Goal: Task Accomplishment & Management: Manage account settings

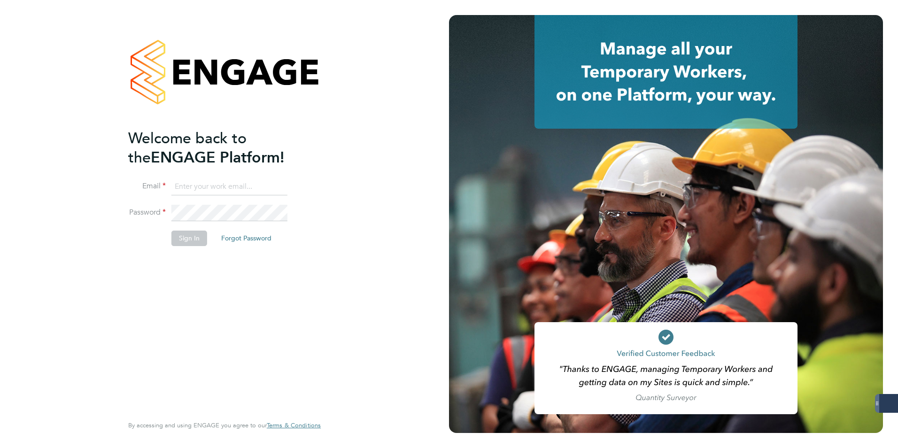
type input "[EMAIL_ADDRESS][DOMAIN_NAME]"
click at [193, 239] on button "Sign In" at bounding box center [189, 238] width 36 height 15
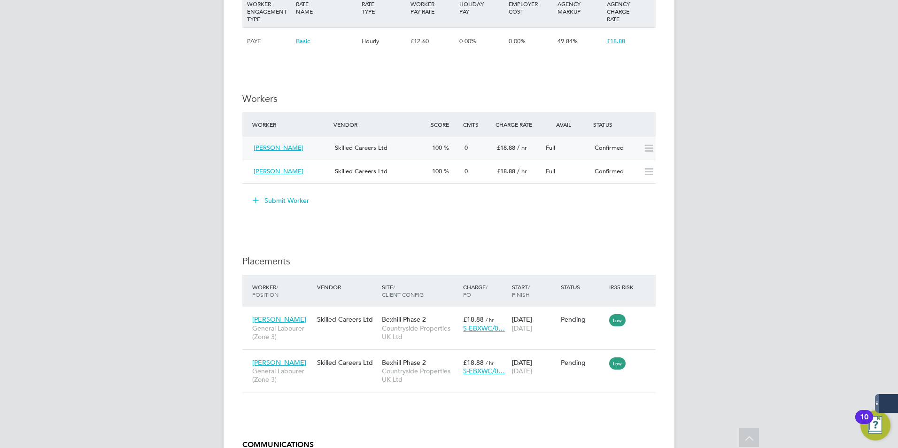
click at [267, 150] on span "Douglas Morton" at bounding box center [279, 148] width 50 height 8
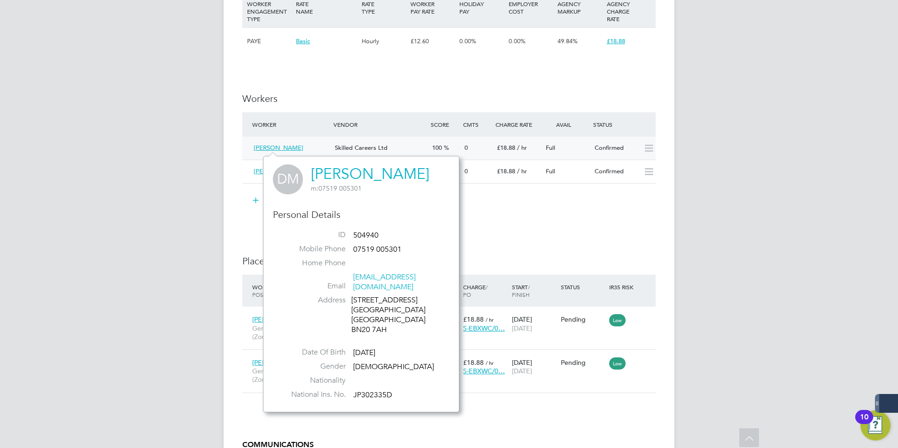
click at [649, 147] on icon at bounding box center [649, 149] width 12 height 8
click at [552, 226] on div "IR35 Determination IR35 Status Inside IR35 Status Determination Statement Role_…" at bounding box center [448, 72] width 413 height 1063
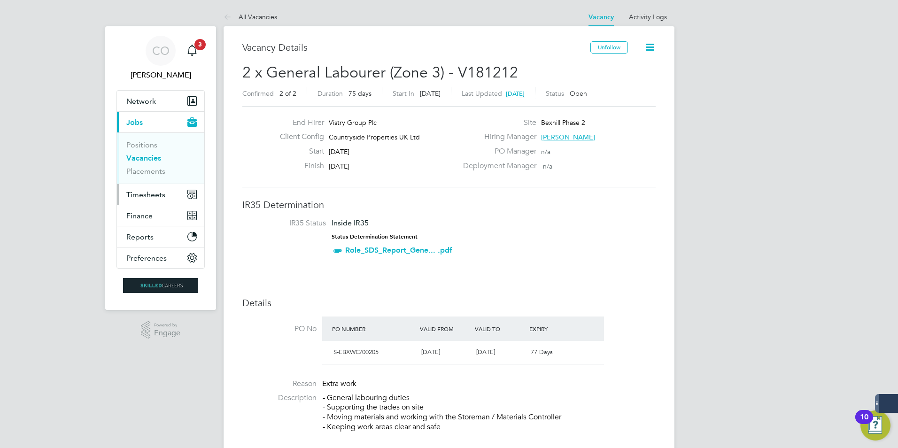
click at [151, 194] on span "Timesheets" at bounding box center [145, 194] width 39 height 9
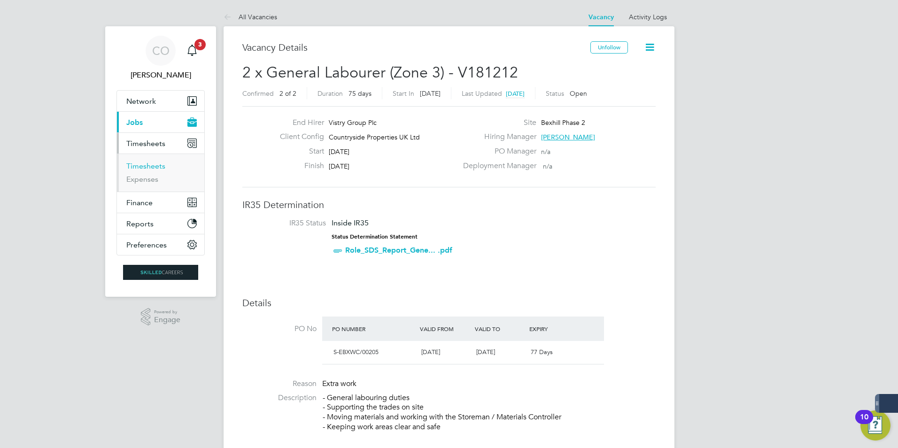
click at [147, 165] on link "Timesheets" at bounding box center [145, 166] width 39 height 9
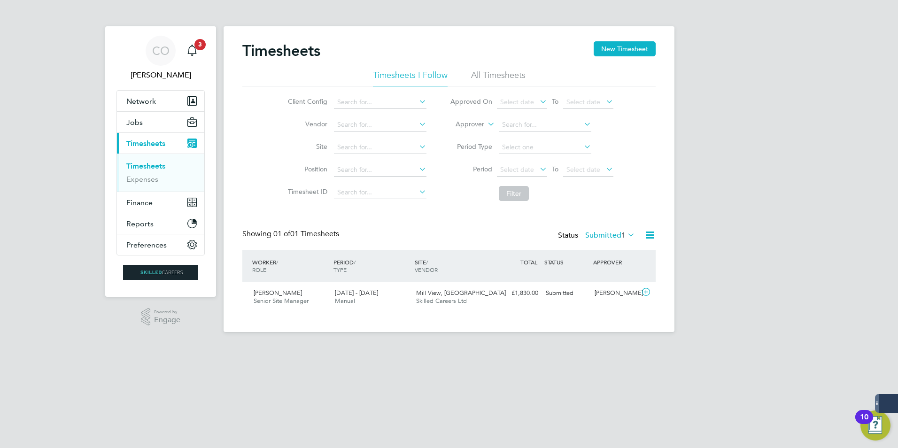
click at [512, 78] on li "All Timesheets" at bounding box center [498, 78] width 54 height 17
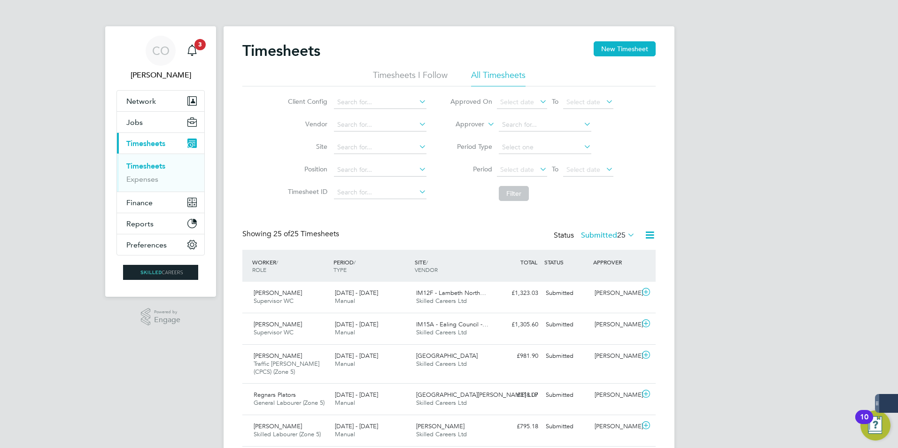
click at [422, 77] on li "Timesheets I Follow" at bounding box center [410, 78] width 75 height 17
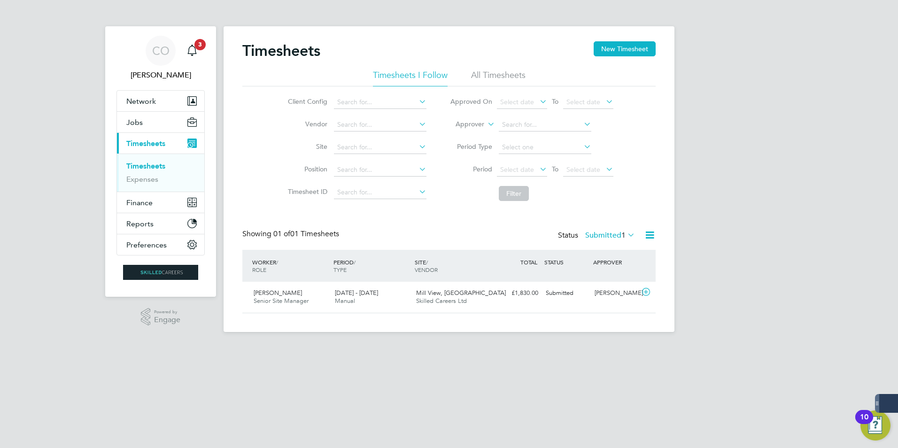
click at [491, 70] on li "All Timesheets" at bounding box center [498, 78] width 54 height 17
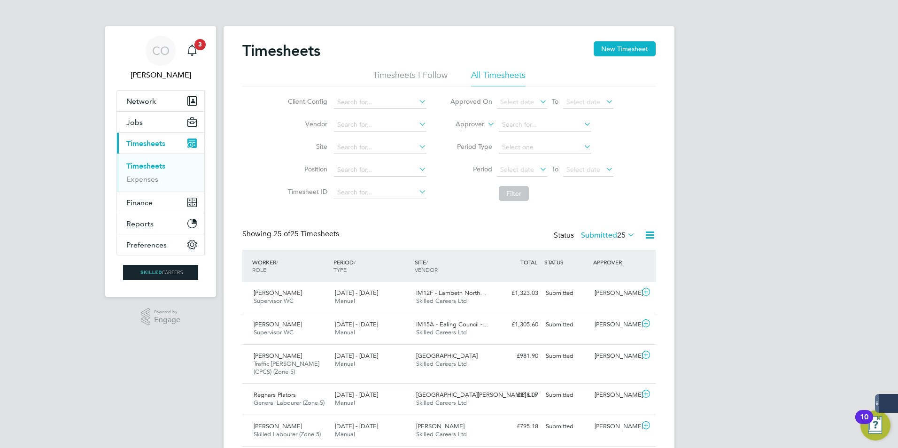
click at [150, 167] on link "Timesheets" at bounding box center [145, 166] width 39 height 9
click at [363, 150] on input at bounding box center [380, 147] width 93 height 13
type input "bexhill"
click at [376, 152] on input at bounding box center [380, 147] width 93 height 13
drag, startPoint x: 369, startPoint y: 157, endPoint x: 403, endPoint y: 155, distance: 34.3
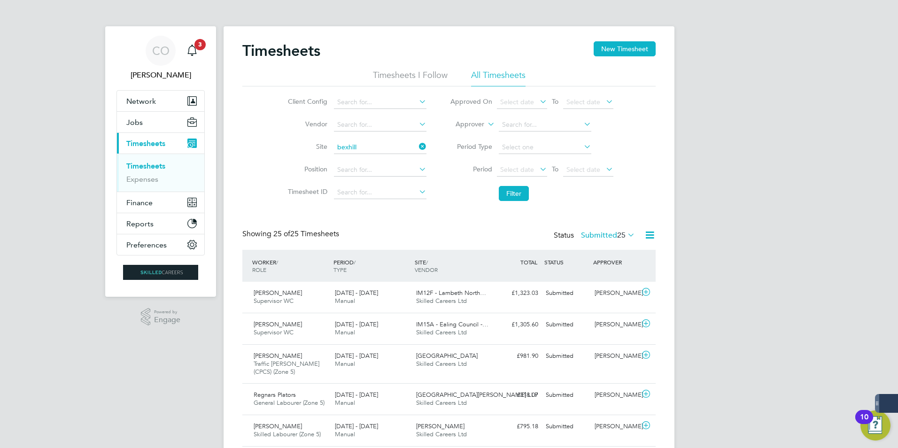
click at [370, 157] on li "Bexhill Phase 2" at bounding box center [397, 160] width 129 height 13
type input "Bexhill Phase 2"
click at [642, 54] on button "New Timesheet" at bounding box center [625, 48] width 62 height 15
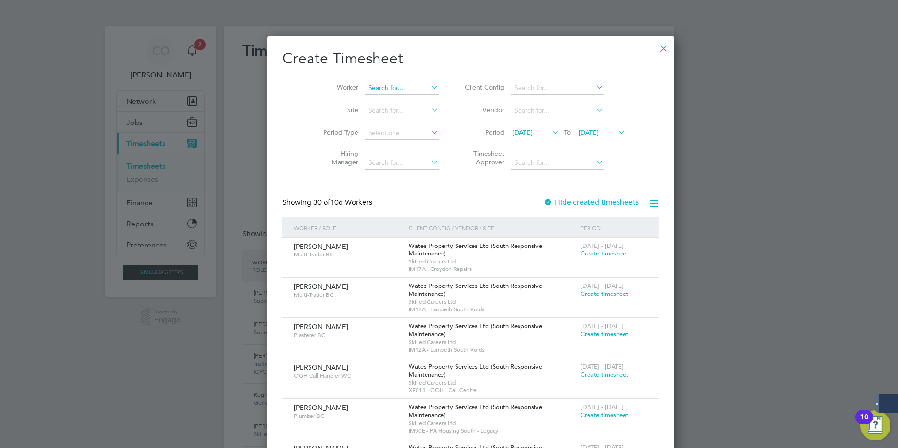
click at [392, 85] on input at bounding box center [402, 88] width 74 height 13
click at [379, 108] on li "Martin Steve ns" at bounding box center [404, 113] width 125 height 13
type input "[PERSON_NAME]"
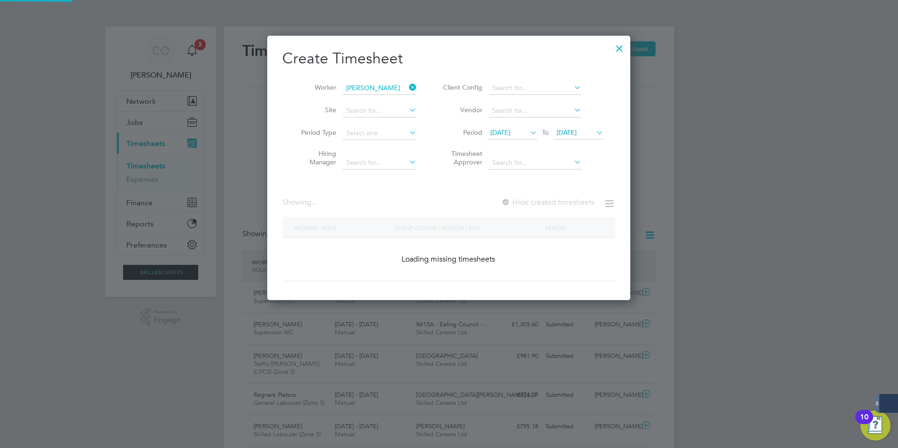
scroll to position [265, 363]
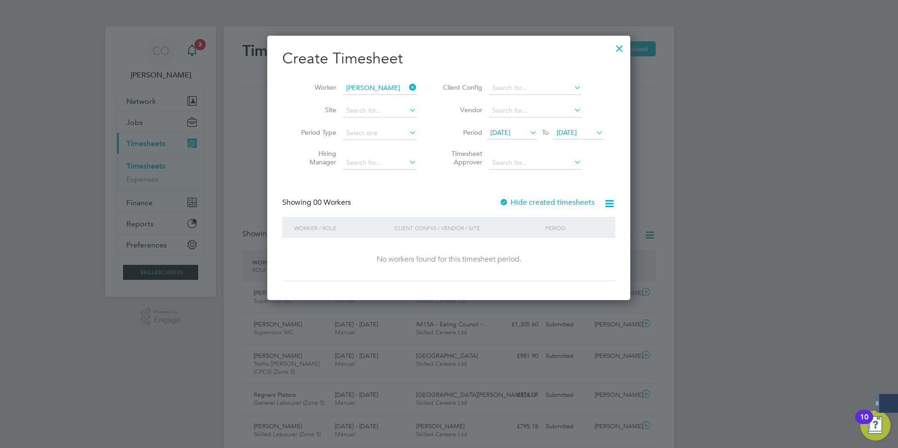
click at [537, 135] on div "15 Sep 2025 To 22 Sep 2025" at bounding box center [545, 133] width 116 height 13
click at [528, 133] on icon at bounding box center [528, 132] width 0 height 13
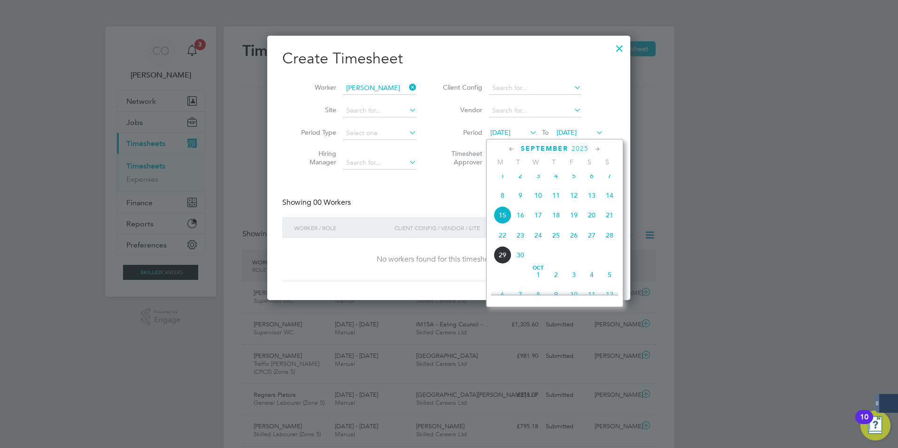
click at [502, 240] on span "22" at bounding box center [503, 235] width 18 height 18
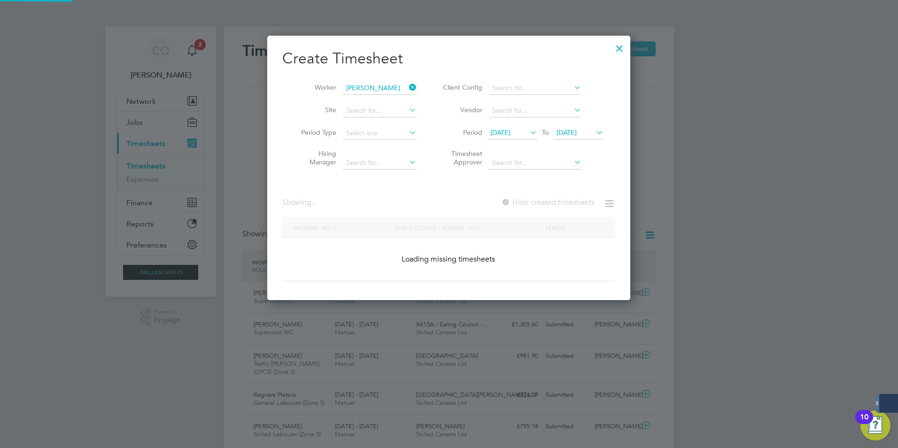
scroll to position [5, 5]
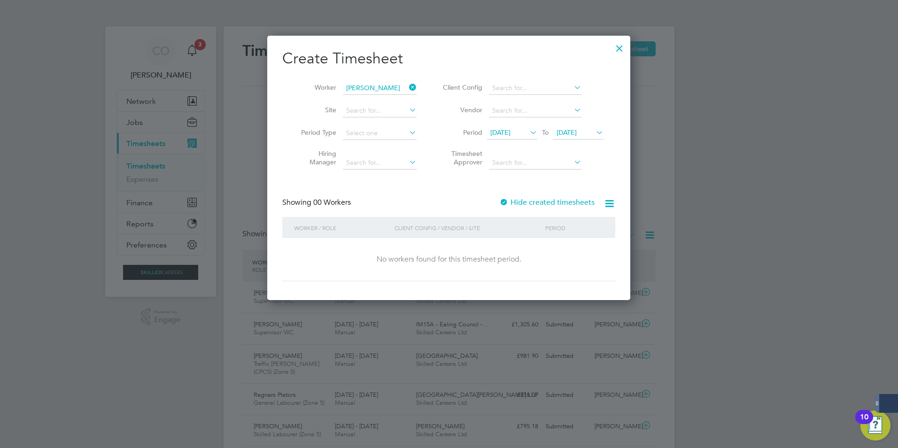
click at [577, 136] on span "22 Sep 2025" at bounding box center [566, 132] width 20 height 8
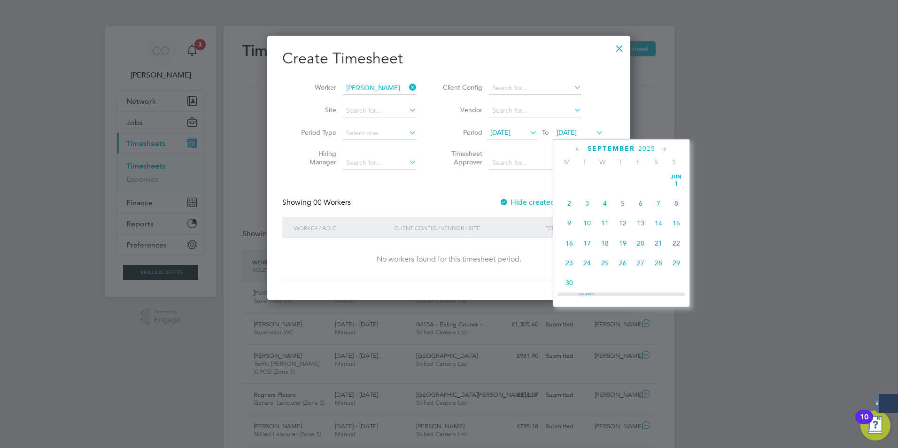
scroll to position [346, 0]
click at [677, 220] on span "28" at bounding box center [676, 215] width 18 height 18
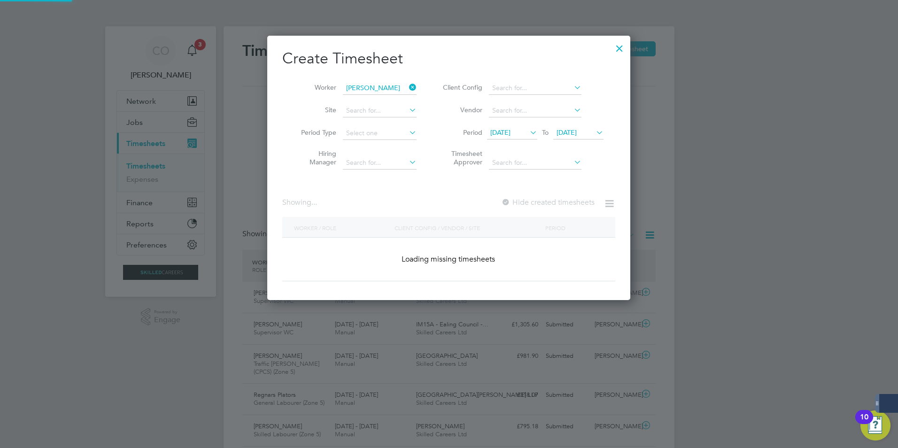
scroll to position [265, 363]
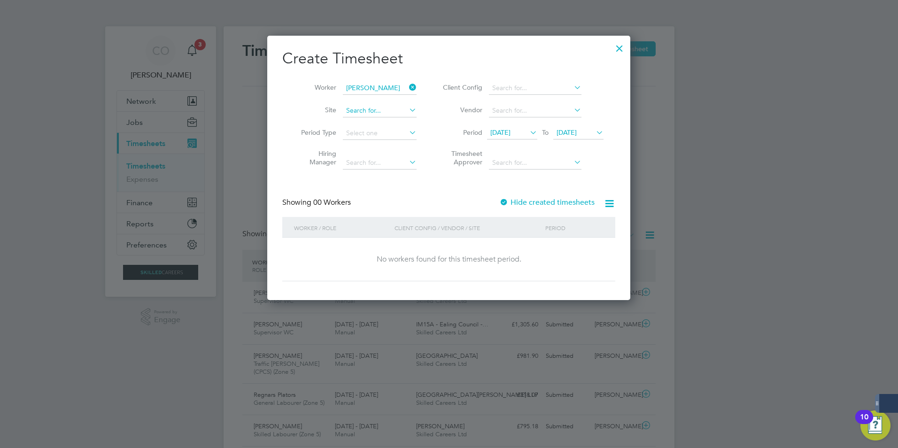
click at [394, 108] on input at bounding box center [380, 110] width 74 height 13
click at [380, 120] on li "Bexhill Phase 2" at bounding box center [406, 123] width 129 height 13
type input "Bexhill Phase 2"
click at [586, 137] on span "28 Sep 2025" at bounding box center [578, 133] width 50 height 13
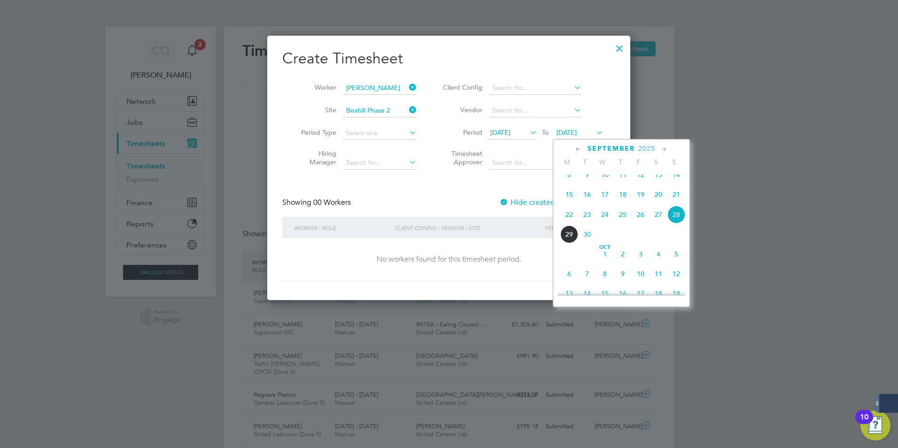
click at [564, 243] on span "29" at bounding box center [569, 234] width 18 height 18
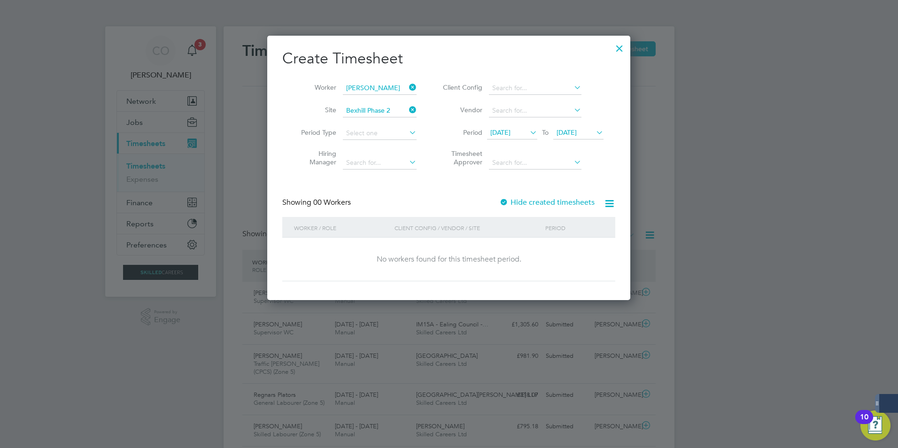
drag, startPoint x: 411, startPoint y: 87, endPoint x: 417, endPoint y: 93, distance: 7.6
click at [407, 88] on icon at bounding box center [407, 87] width 0 height 13
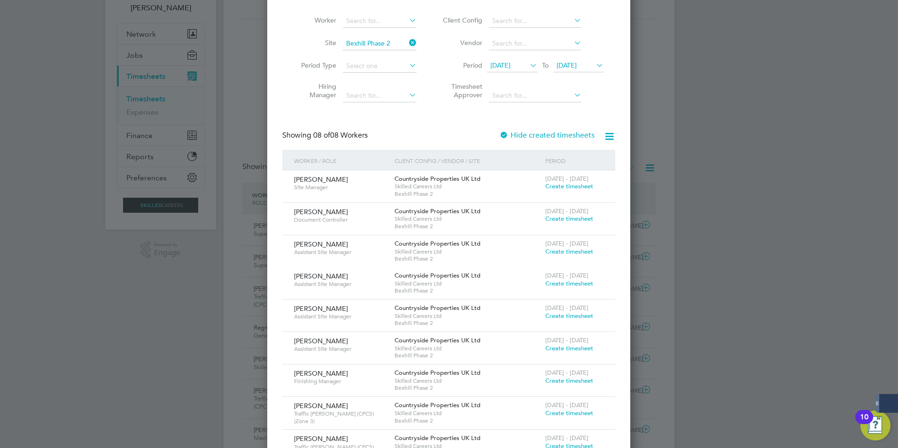
scroll to position [94, 0]
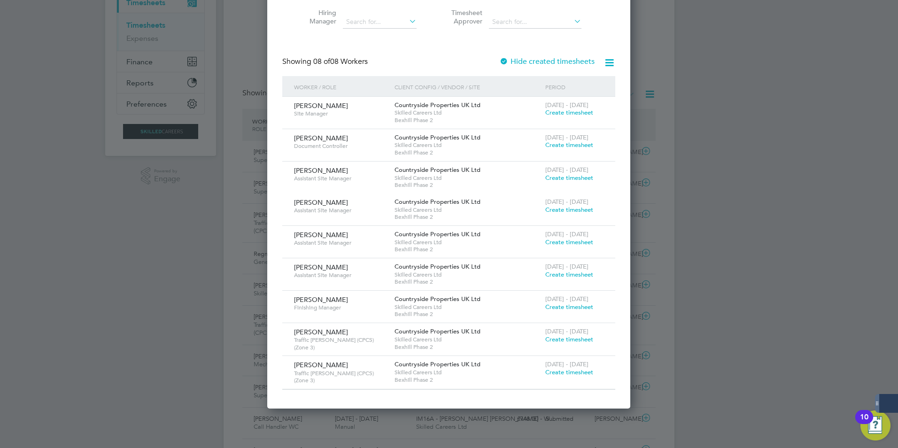
click at [560, 372] on span "Create timesheet" at bounding box center [569, 372] width 48 height 8
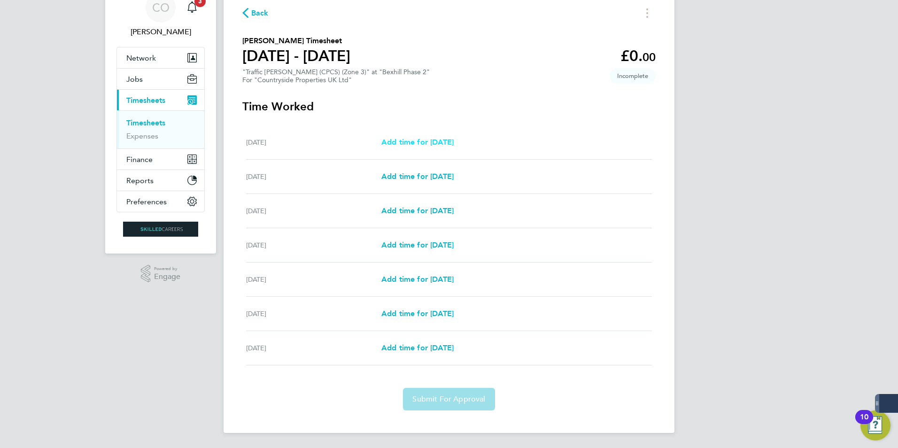
click at [405, 142] on span "Add time for Mon 29 Sep" at bounding box center [417, 142] width 72 height 9
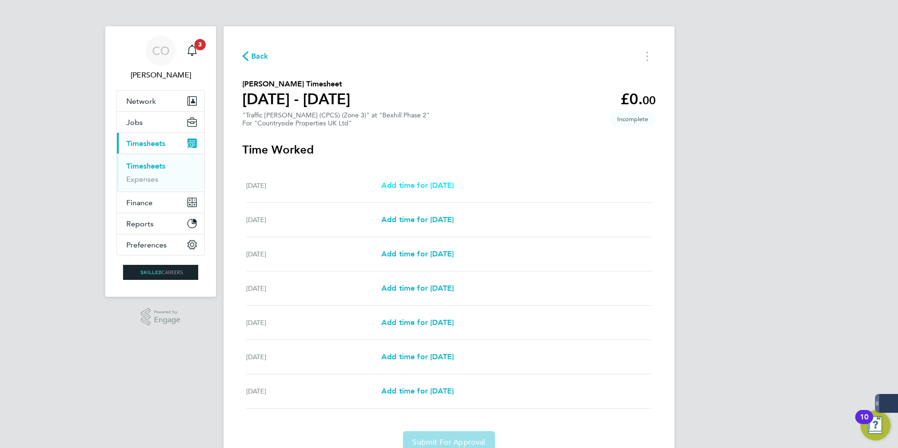
select select "30"
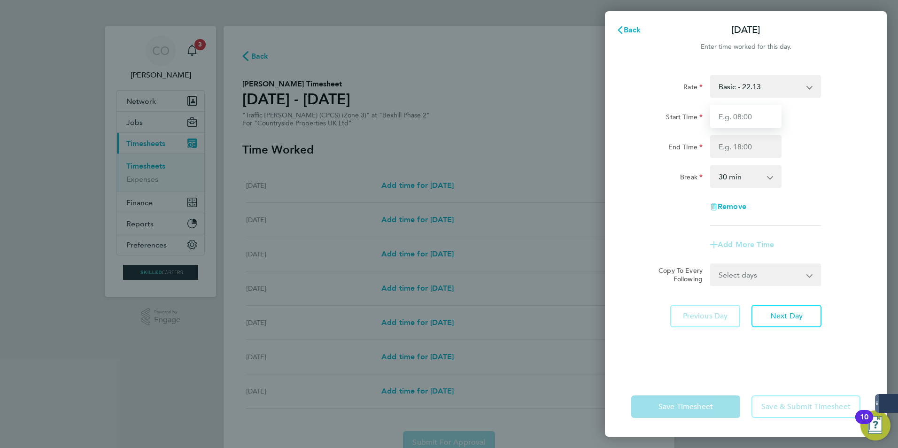
click at [755, 120] on input "Start Time" at bounding box center [745, 116] width 71 height 23
type input "07:30"
click at [752, 147] on input "End Time" at bounding box center [745, 146] width 71 height 23
type input "17:00"
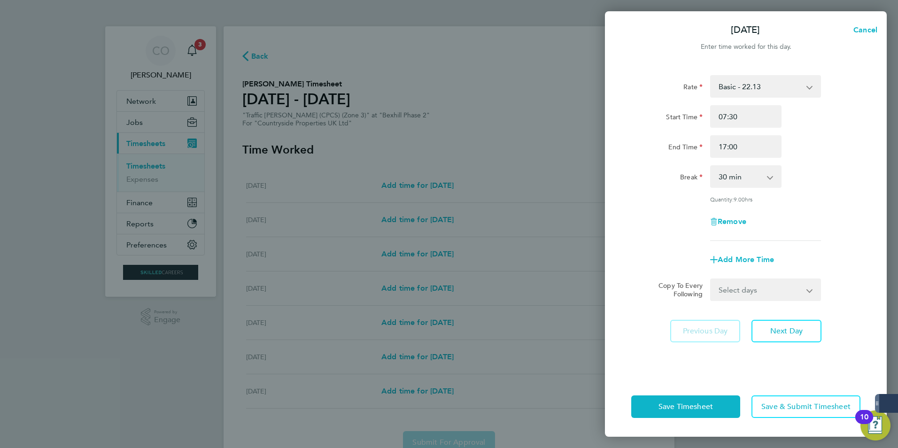
click at [840, 186] on div "Break 0 min 15 min 30 min 45 min 60 min 75 min 90 min" at bounding box center [745, 176] width 237 height 23
click at [746, 174] on select "0 min 15 min 30 min 45 min 60 min 75 min 90 min" at bounding box center [740, 176] width 58 height 21
click at [752, 191] on div "Rate Basic - 22.13 Start Time 07:30 End Time 17:00 Break 0 min 15 min 30 min 45…" at bounding box center [745, 158] width 229 height 166
click at [765, 183] on select "0 min 15 min 30 min 45 min 60 min 75 min 90 min" at bounding box center [740, 176] width 58 height 21
select select "0"
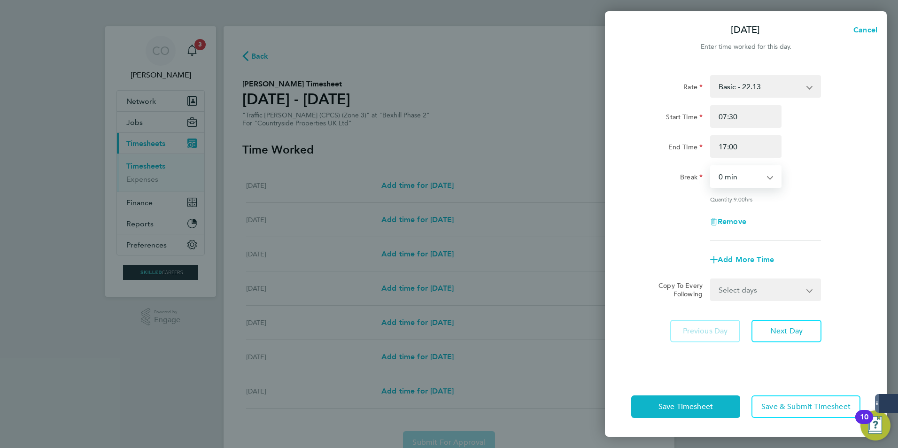
click at [711, 166] on select "0 min 15 min 30 min 45 min 60 min 75 min 90 min" at bounding box center [740, 176] width 58 height 21
click at [822, 200] on div "Quantity: 9.50 hrs" at bounding box center [765, 199] width 118 height 8
click at [797, 291] on select "Select days Day Weekday (Mon-Fri) Weekend (Sat-Sun) Tuesday Wednesday Thursday …" at bounding box center [760, 289] width 99 height 21
select select "DAY"
click at [711, 279] on select "Select days Day Weekday (Mon-Fri) Weekend (Sat-Sun) Tuesday Wednesday Thursday …" at bounding box center [760, 289] width 99 height 21
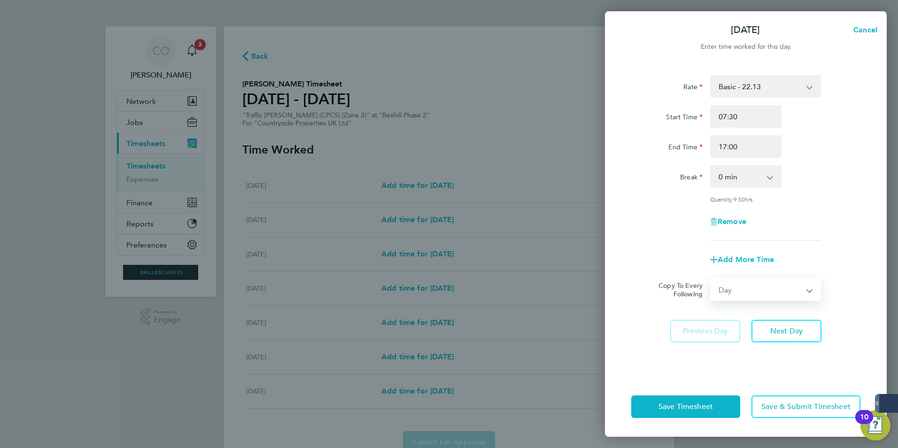
select select "2025-10-05"
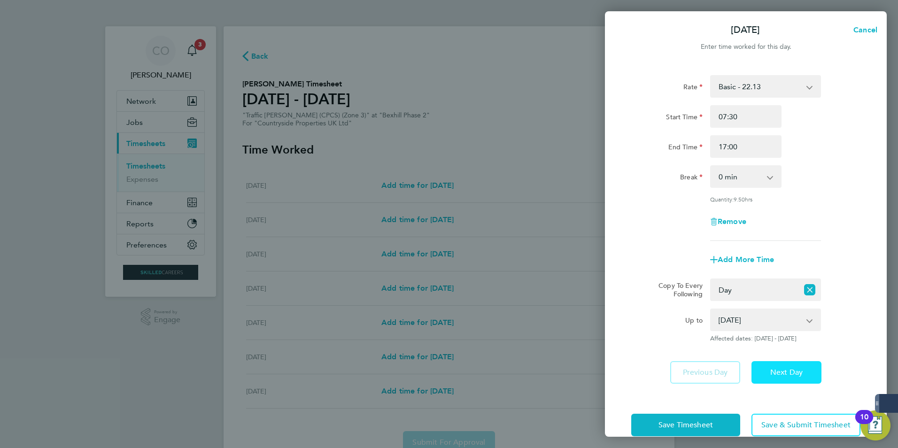
click at [777, 366] on button "Next Day" at bounding box center [786, 372] width 70 height 23
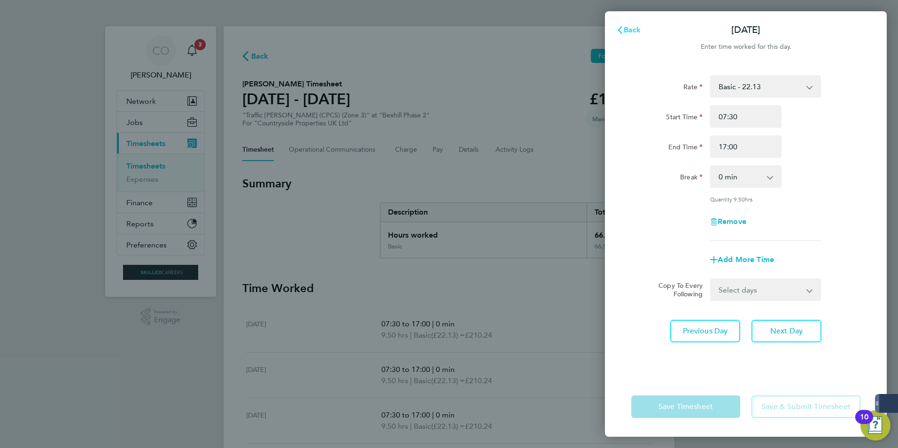
click at [637, 26] on span "Back" at bounding box center [632, 29] width 17 height 9
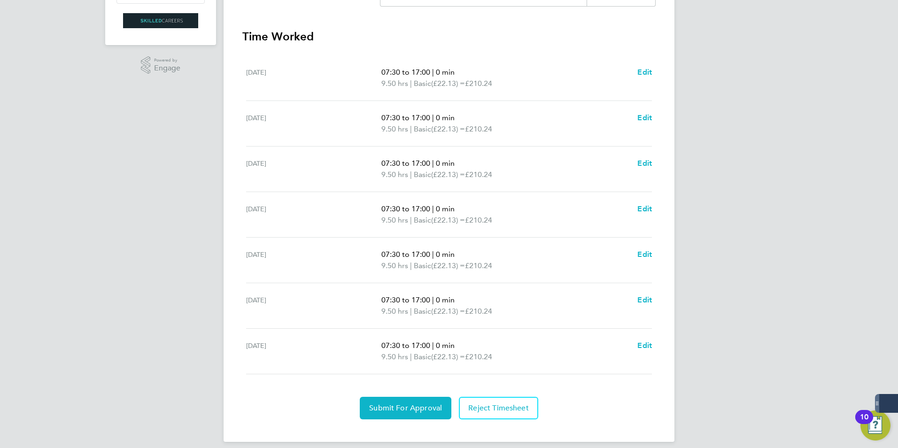
scroll to position [261, 0]
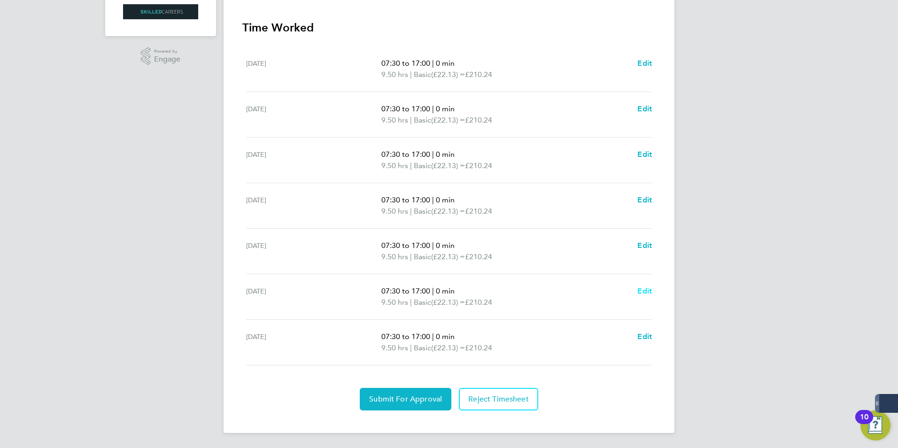
click at [649, 293] on span "Edit" at bounding box center [644, 290] width 15 height 9
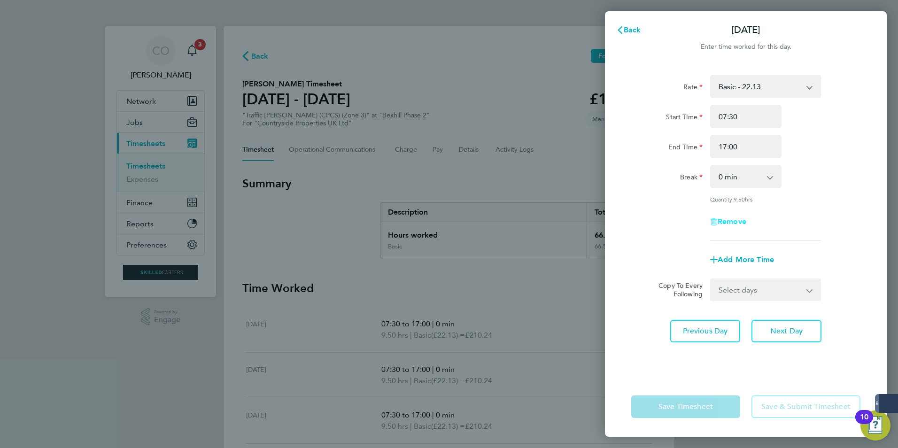
click at [718, 218] on span "Remove" at bounding box center [732, 221] width 29 height 9
select select "null"
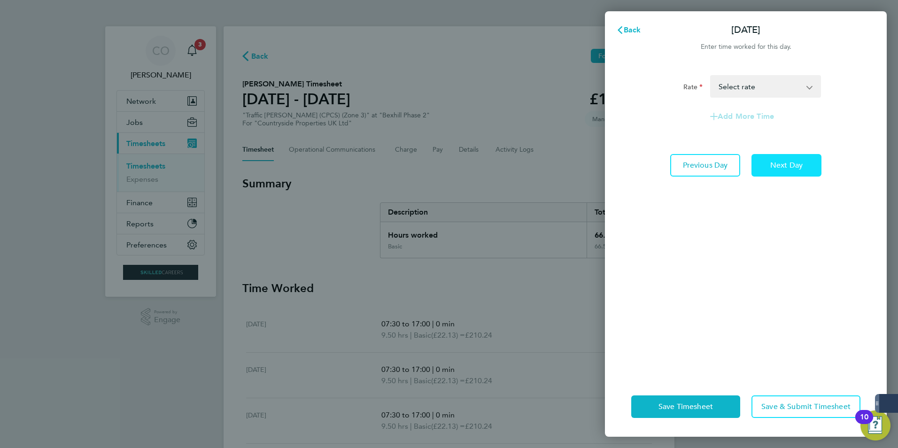
drag, startPoint x: 796, startPoint y: 152, endPoint x: 795, endPoint y: 158, distance: 5.7
click at [795, 152] on div "Rate Basic - 22.13 Select rate Add More Time Previous Day Next Day" at bounding box center [746, 220] width 282 height 313
click at [789, 171] on button "Next Day" at bounding box center [786, 165] width 70 height 23
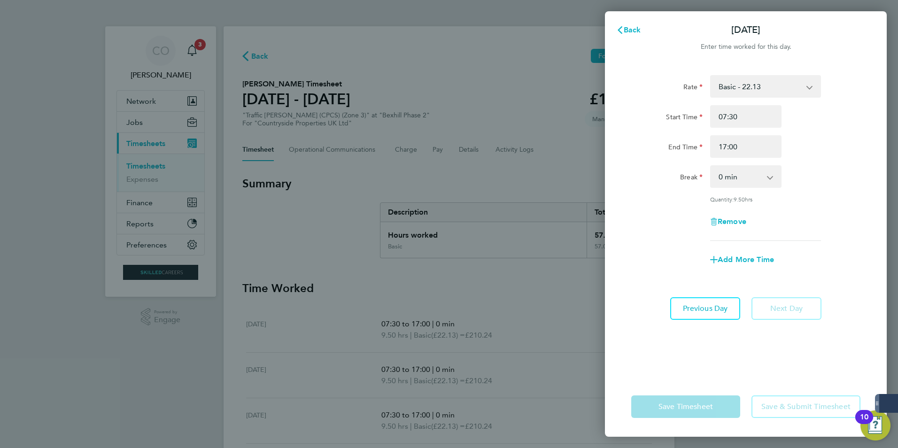
click at [717, 226] on div "Remove" at bounding box center [745, 221] width 79 height 23
click at [715, 220] on icon "button" at bounding box center [715, 222] width 0 height 4
select select "null"
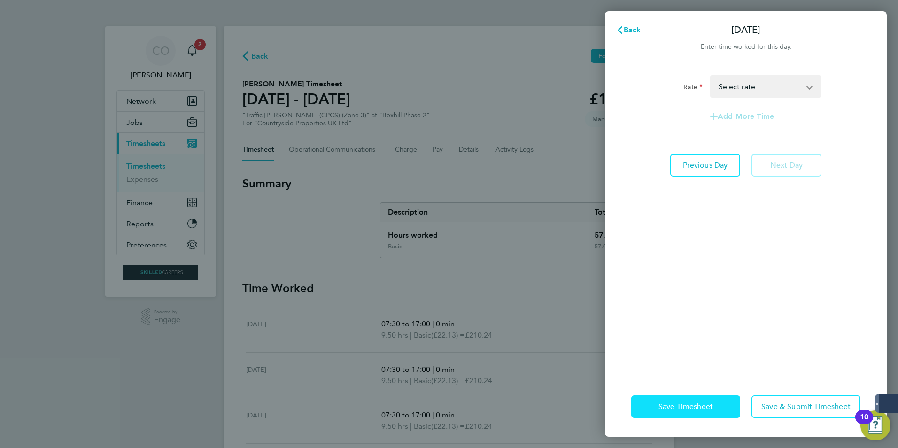
click at [670, 410] on span "Save Timesheet" at bounding box center [685, 406] width 54 height 9
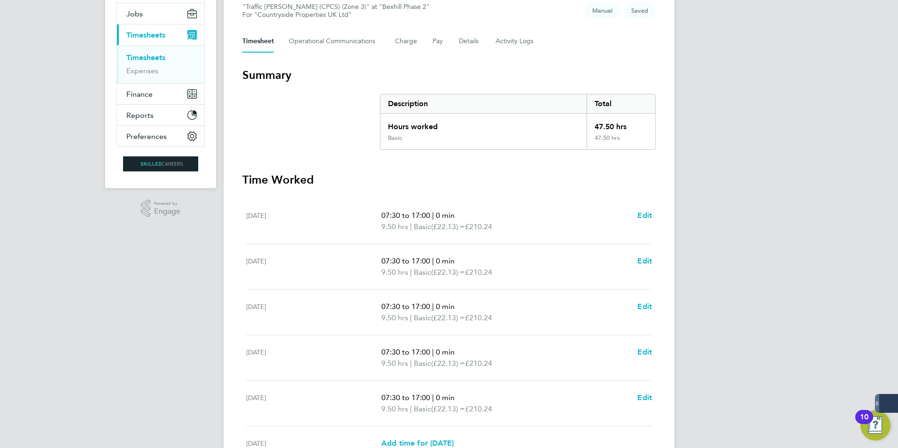
scroll to position [238, 0]
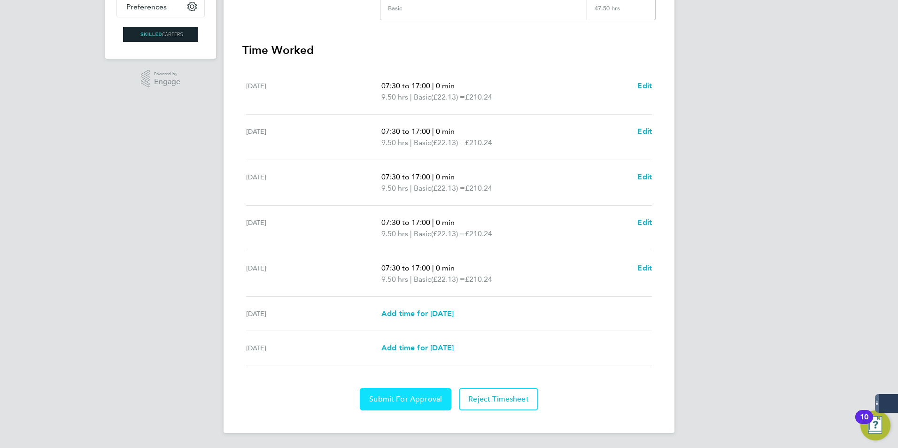
click at [423, 397] on span "Submit For Approval" at bounding box center [405, 398] width 73 height 9
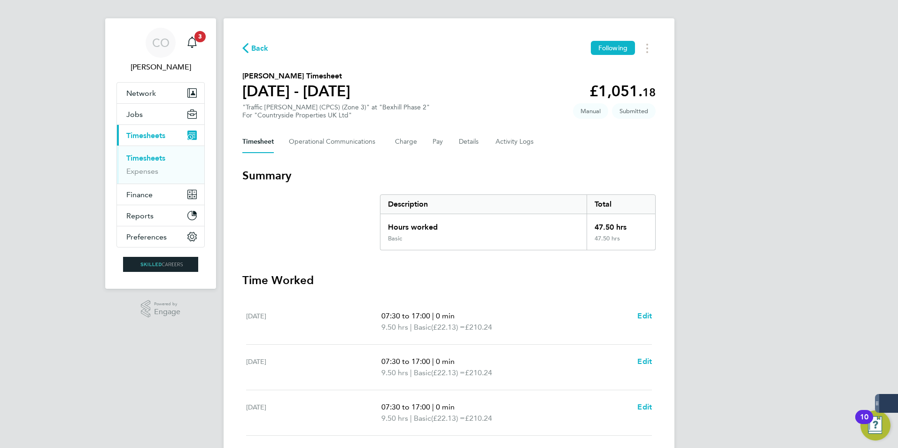
scroll to position [0, 0]
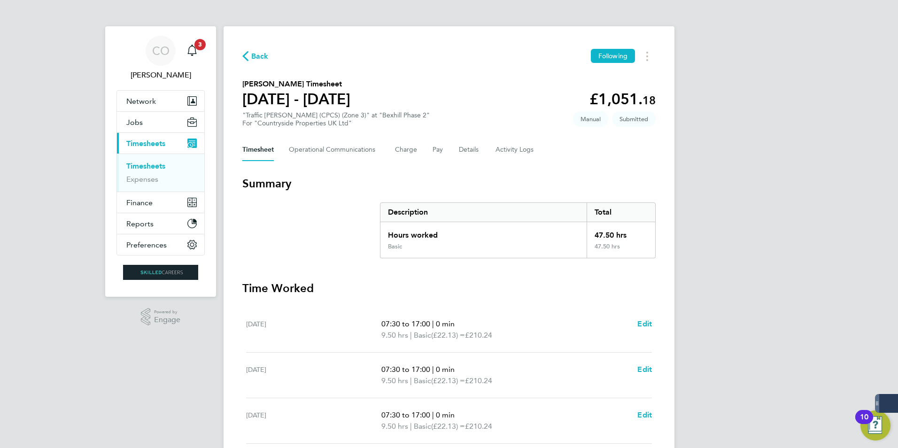
click at [151, 171] on li "Timesheets" at bounding box center [161, 168] width 70 height 13
click at [147, 124] on button "Jobs" at bounding box center [160, 122] width 87 height 21
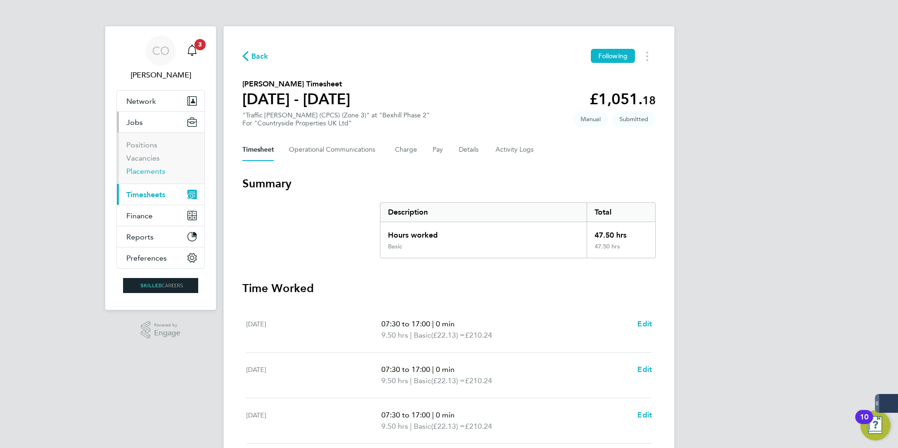
click at [155, 173] on link "Placements" at bounding box center [145, 171] width 39 height 9
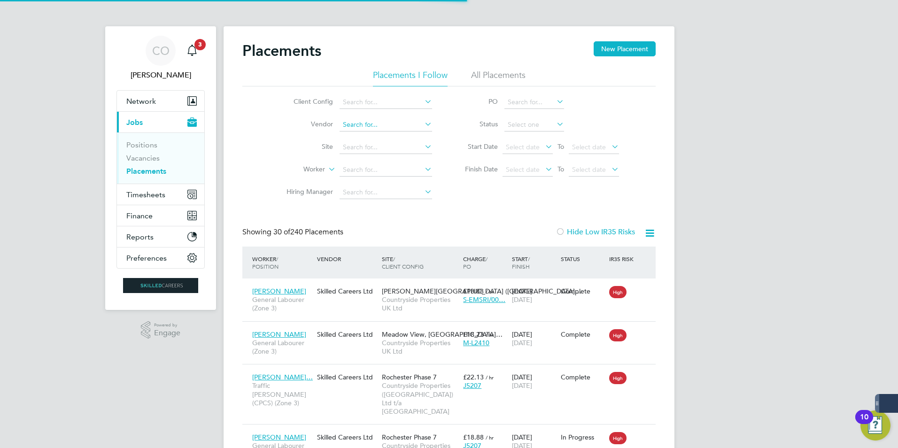
scroll to position [35, 82]
click at [373, 147] on input at bounding box center [386, 147] width 93 height 13
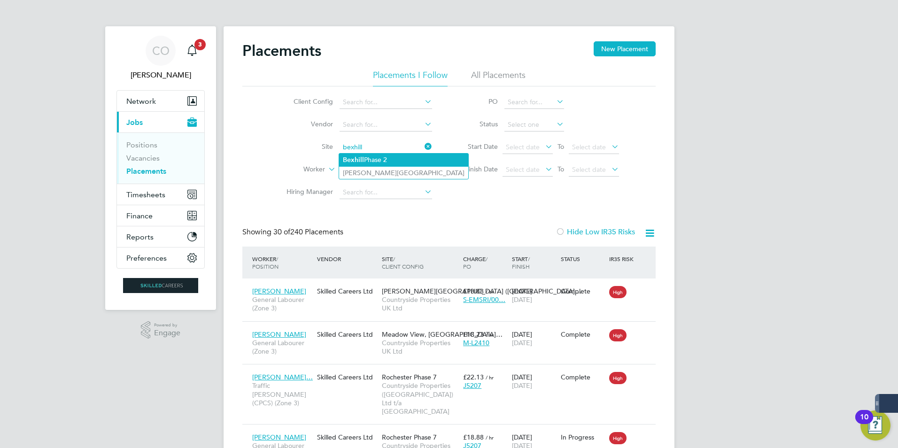
click at [380, 160] on li "Bexhill Phase 2" at bounding box center [403, 160] width 129 height 13
type input "Bexhill Phase 2"
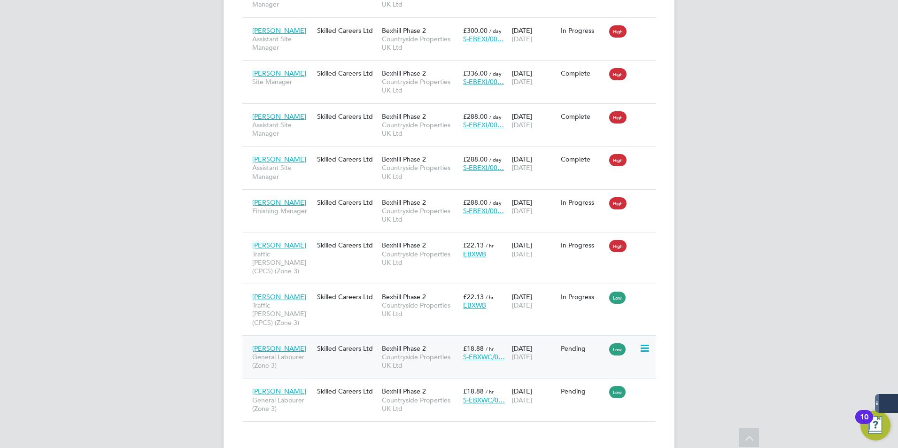
click at [289, 344] on span "[PERSON_NAME]" at bounding box center [279, 348] width 54 height 8
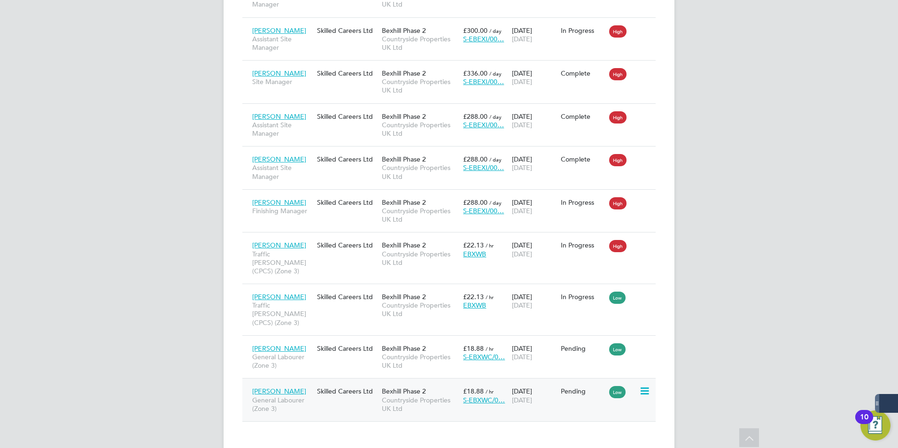
click at [592, 382] on div "Pending" at bounding box center [582, 391] width 49 height 18
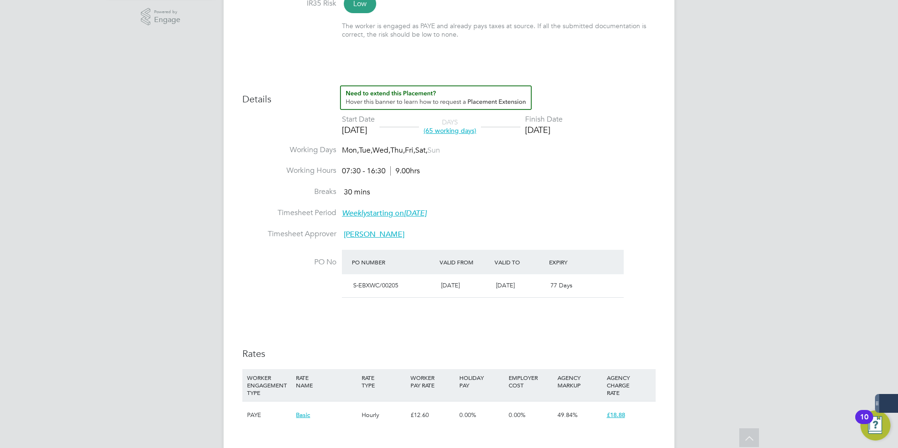
scroll to position [188, 0]
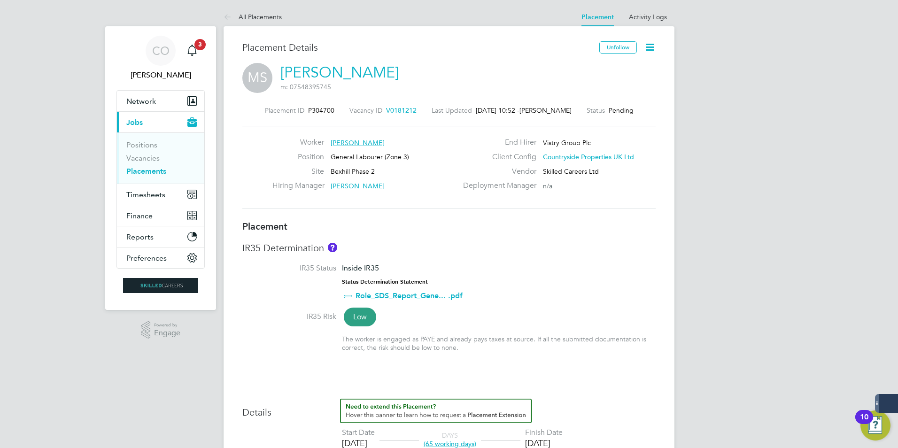
click at [655, 46] on icon at bounding box center [650, 47] width 12 height 12
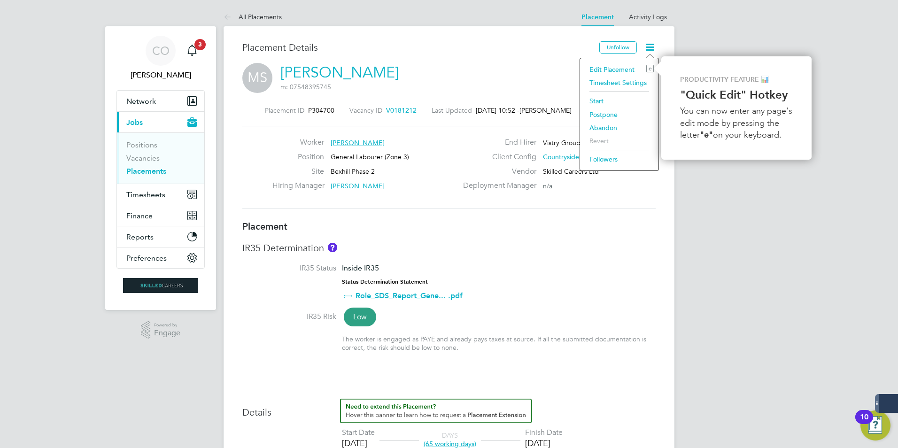
click at [595, 100] on li "Start" at bounding box center [619, 100] width 69 height 13
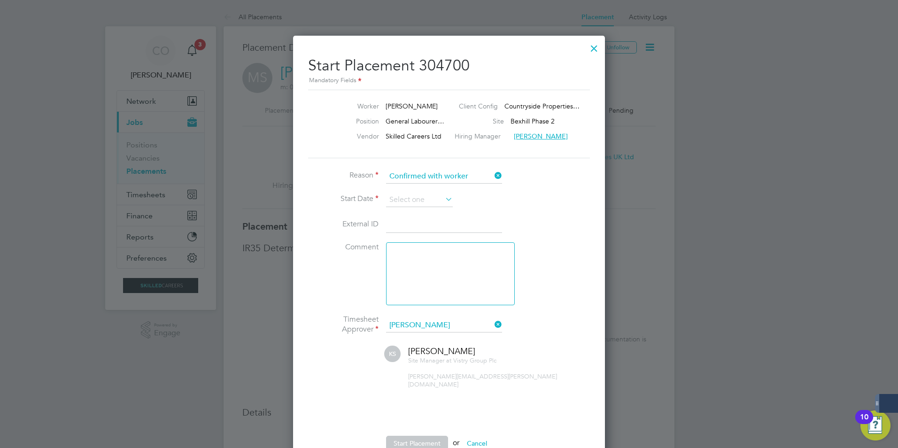
click at [454, 201] on li "Start Date" at bounding box center [449, 204] width 282 height 23
click at [443, 194] on icon at bounding box center [443, 199] width 0 height 13
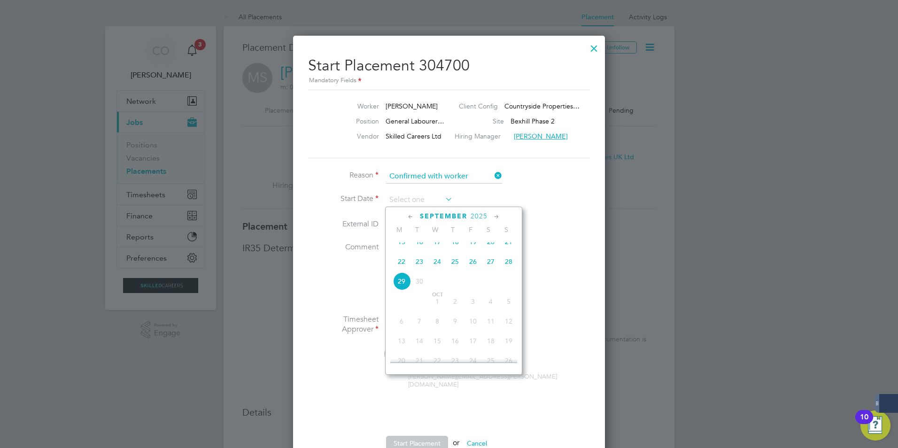
click at [402, 266] on span "22" at bounding box center [402, 262] width 18 height 18
type input "[DATE]"
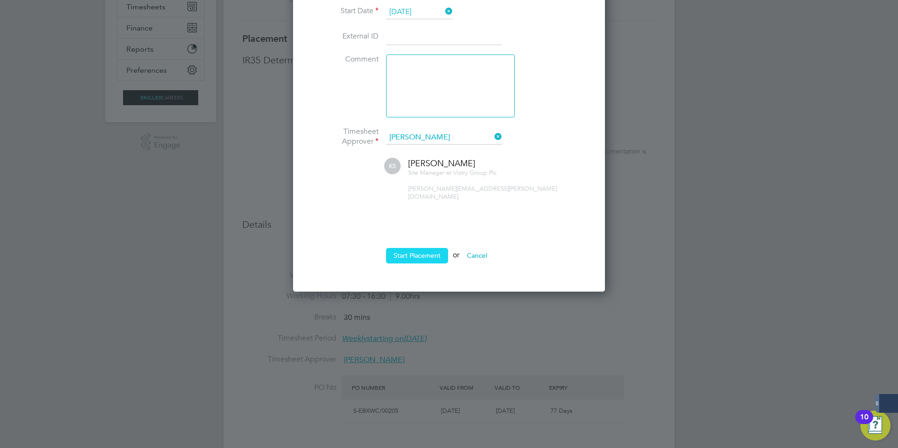
click at [416, 248] on button "Start Placement" at bounding box center [417, 255] width 62 height 15
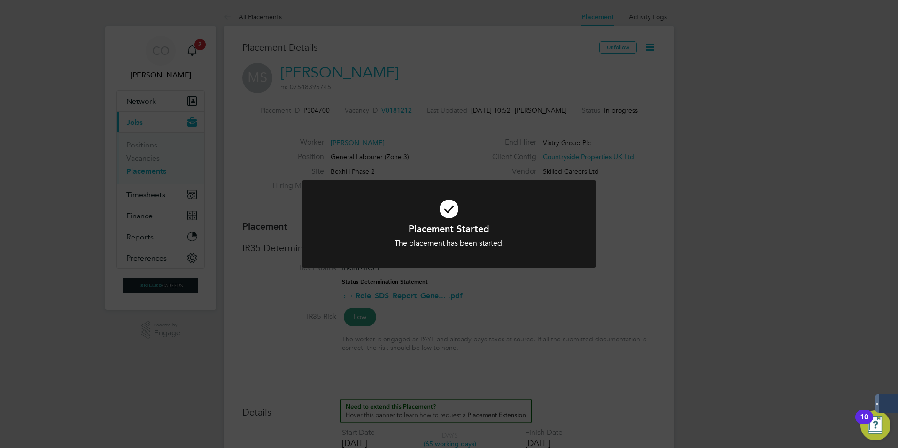
click at [634, 301] on div "Placement Started The placement has been started. Cancel Okay" at bounding box center [449, 224] width 898 height 448
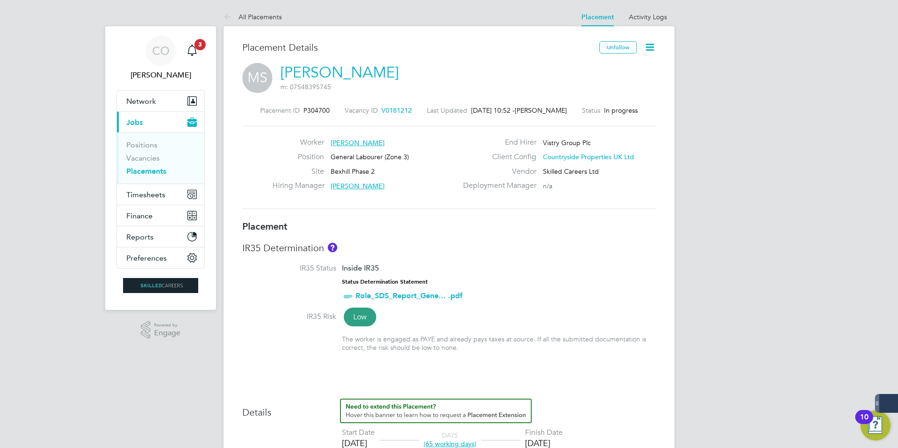
drag, startPoint x: 150, startPoint y: 169, endPoint x: 164, endPoint y: 167, distance: 14.2
click at [150, 169] on link "Placements" at bounding box center [146, 171] width 40 height 9
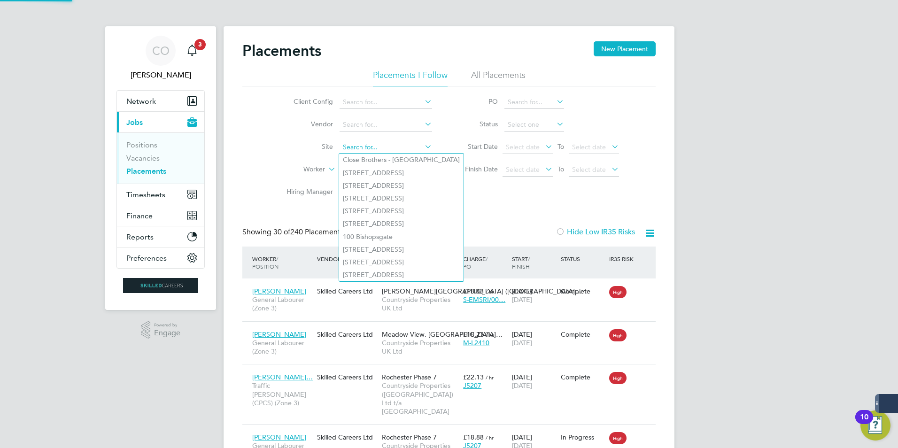
click at [371, 149] on input at bounding box center [386, 147] width 93 height 13
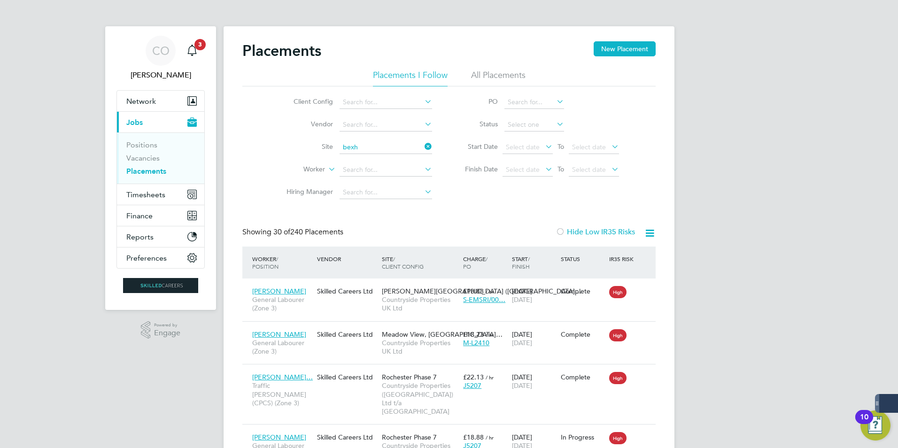
click at [348, 159] on b "Bexh" at bounding box center [350, 160] width 15 height 8
type input "Bexhill Phase 2"
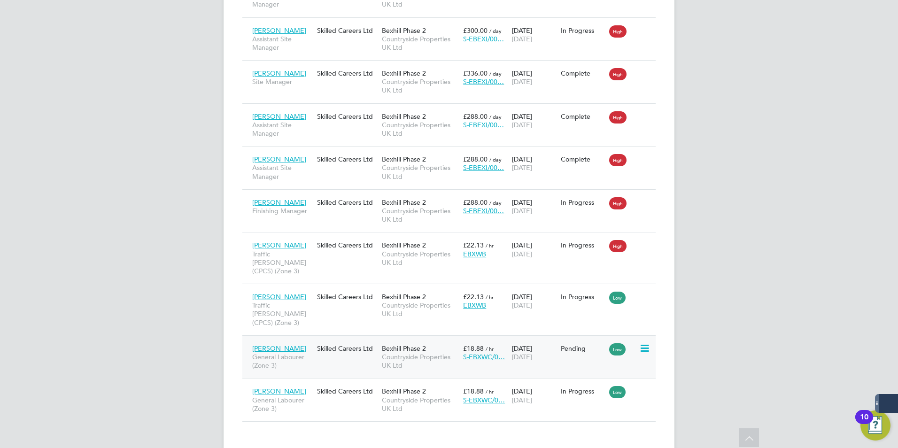
click at [283, 344] on span "Douglas Morton" at bounding box center [279, 348] width 54 height 8
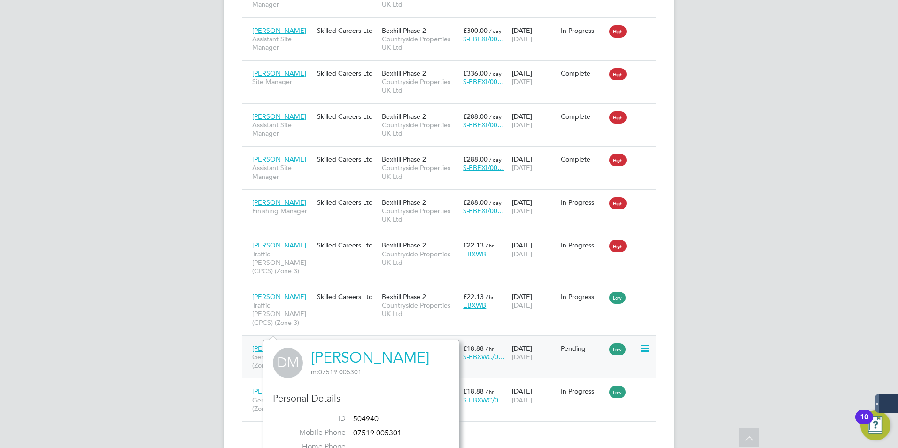
click at [279, 344] on span "Douglas Morton" at bounding box center [279, 348] width 54 height 8
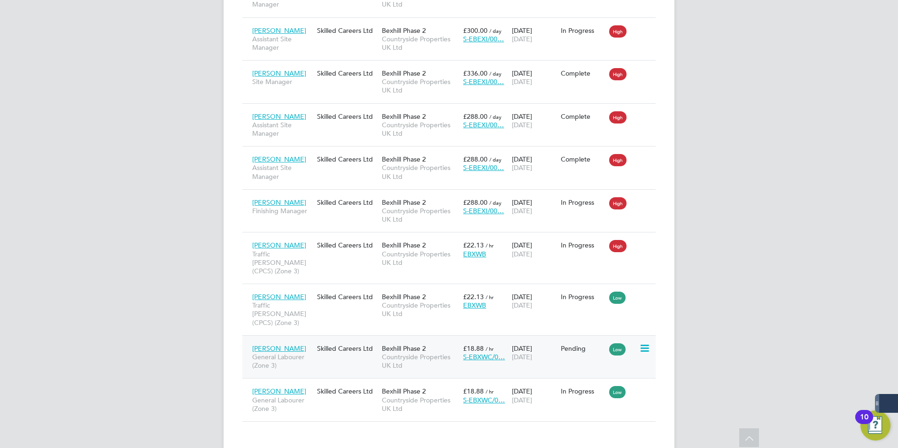
click at [286, 344] on span "Douglas Morton" at bounding box center [279, 348] width 54 height 8
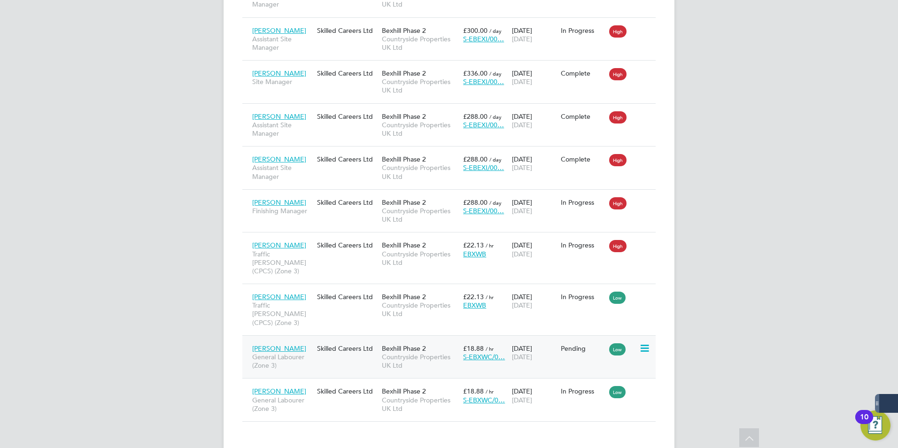
click at [286, 344] on span "Douglas Morton" at bounding box center [279, 348] width 54 height 8
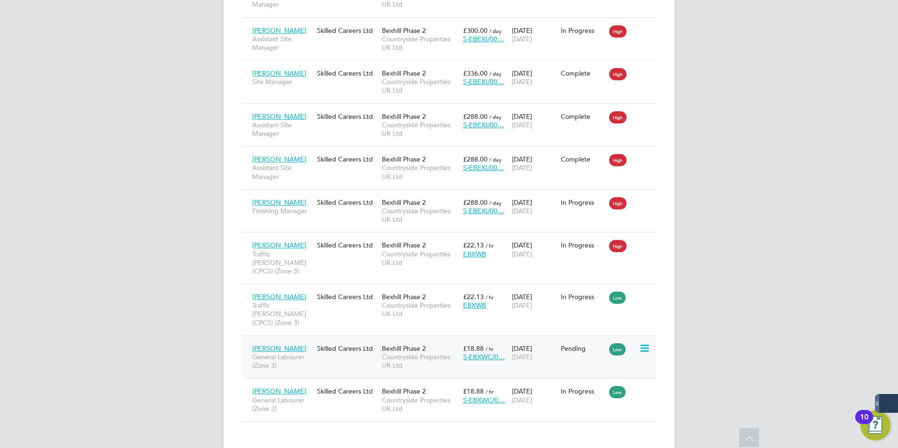
click at [479, 353] on span "S-EBXWC/0…" at bounding box center [484, 357] width 42 height 8
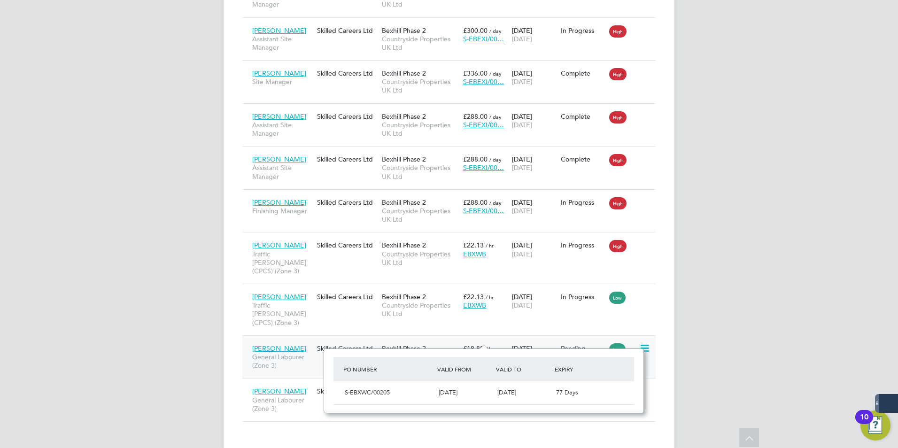
click at [376, 340] on div "Skilled Careers Ltd" at bounding box center [347, 349] width 65 height 18
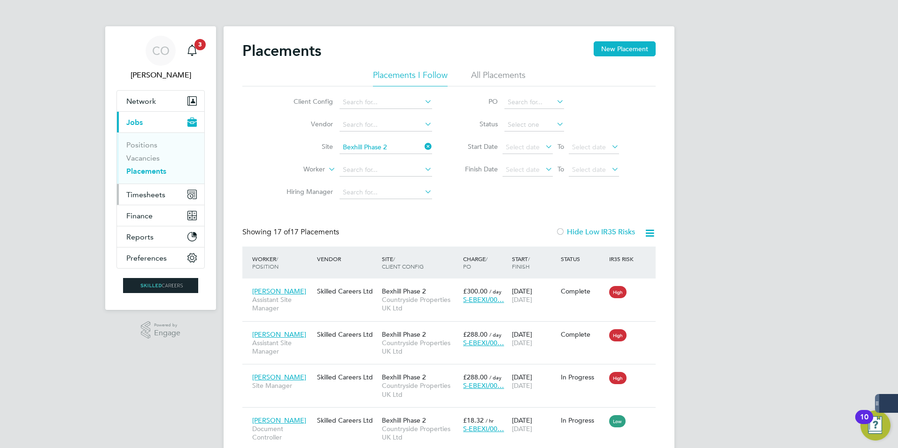
click at [154, 200] on button "Timesheets" at bounding box center [160, 194] width 87 height 21
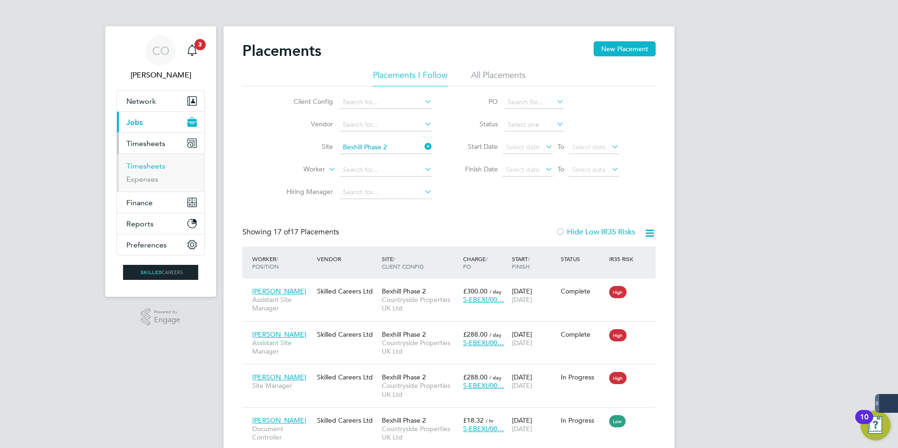
click at [152, 166] on link "Timesheets" at bounding box center [145, 166] width 39 height 9
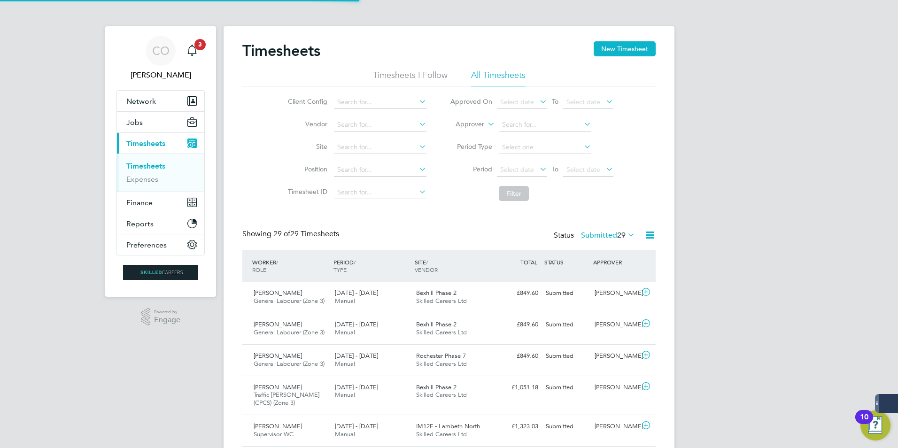
scroll to position [24, 82]
click at [530, 99] on span "Select date" at bounding box center [517, 102] width 34 height 8
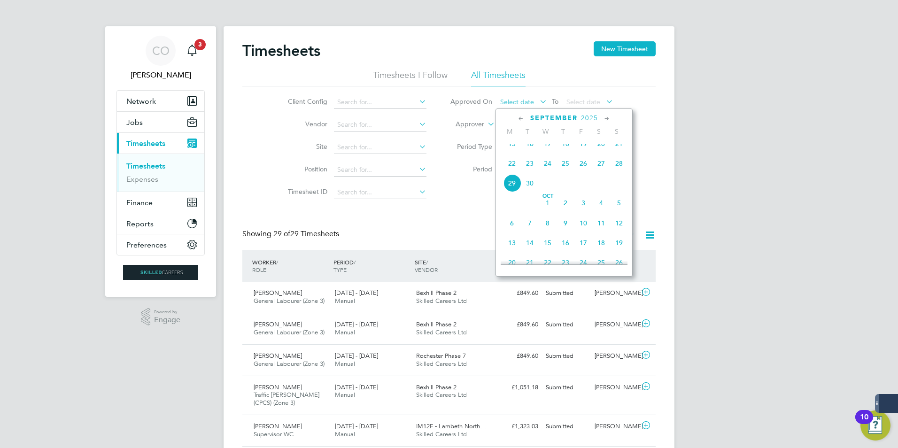
click at [530, 99] on span "Select date" at bounding box center [517, 102] width 34 height 8
click at [420, 77] on li "Timesheets I Follow" at bounding box center [410, 78] width 75 height 17
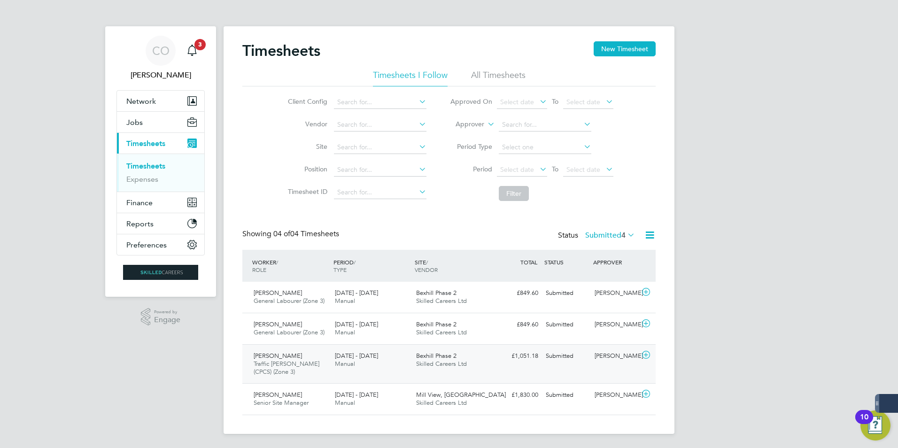
click at [275, 360] on span "Traffic [PERSON_NAME] (CPCS) (Zone 3)" at bounding box center [287, 368] width 66 height 16
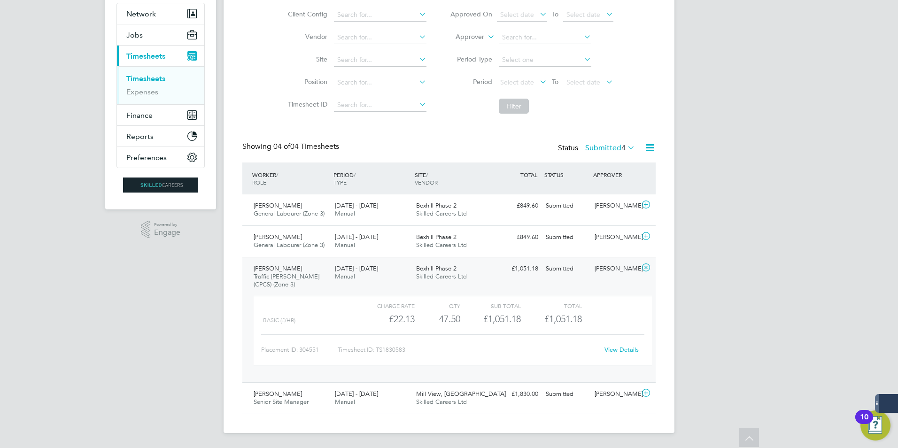
click at [624, 352] on link "View Details" at bounding box center [621, 350] width 34 height 8
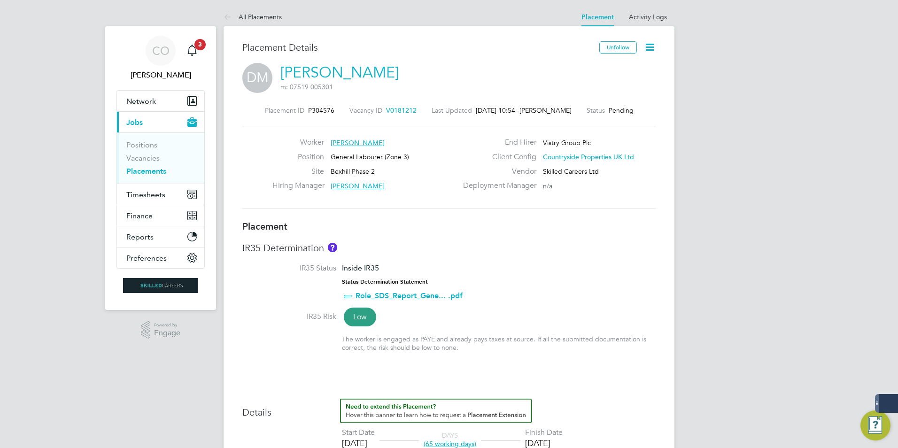
click at [653, 51] on icon at bounding box center [650, 47] width 12 height 12
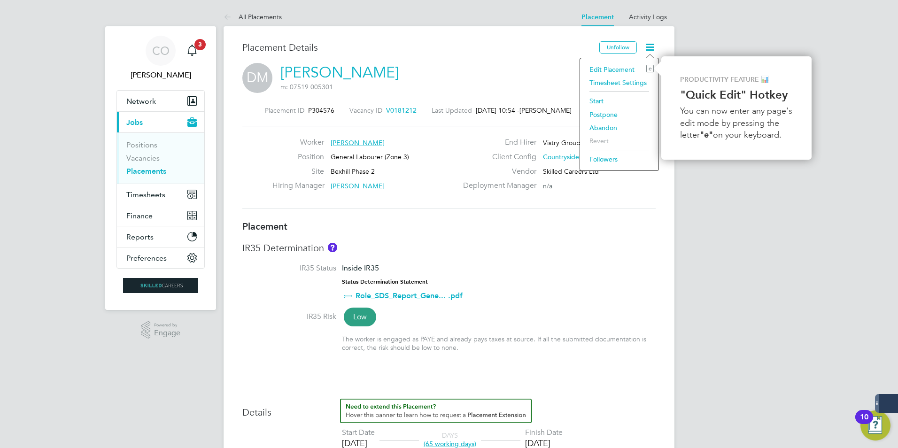
click at [596, 99] on li "Start" at bounding box center [619, 100] width 69 height 13
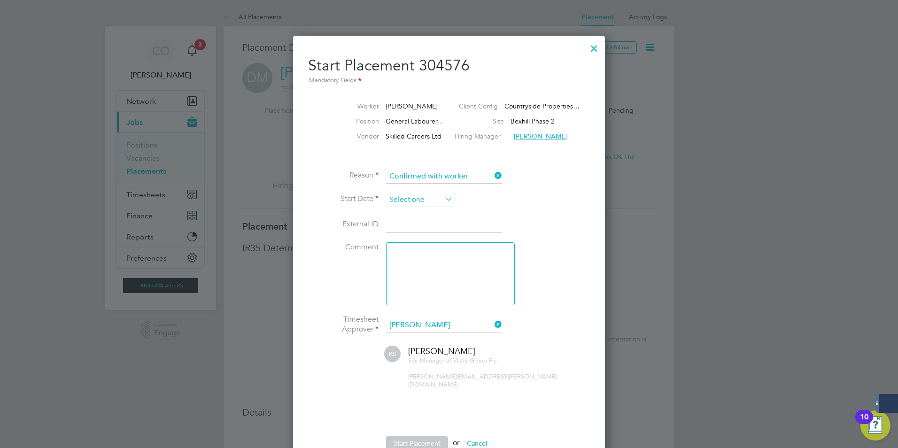
click at [437, 205] on input at bounding box center [419, 200] width 67 height 14
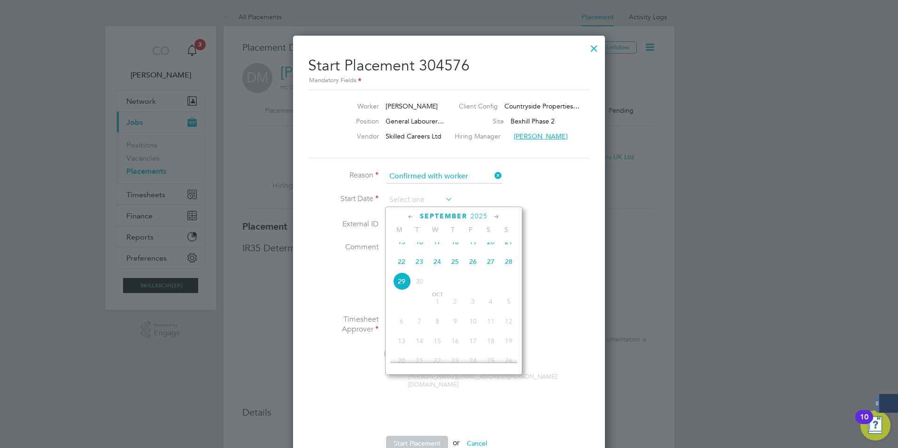
click at [398, 270] on span "22" at bounding box center [402, 262] width 18 height 18
type input "[DATE]"
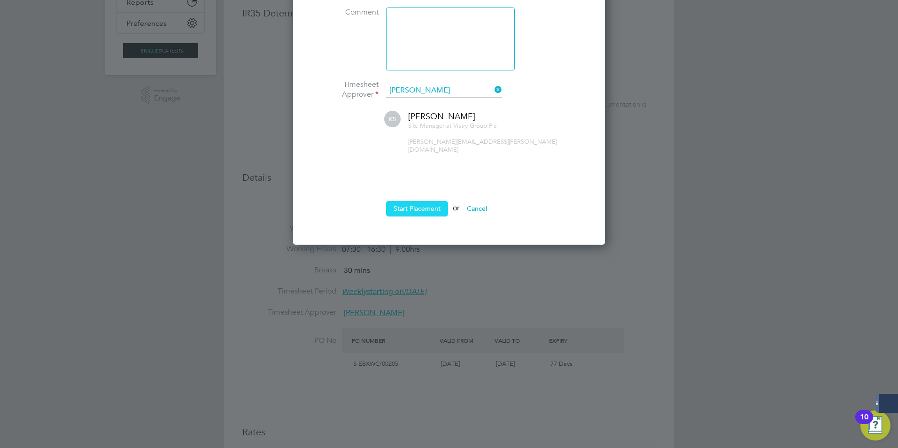
click at [409, 206] on button "Start Placement" at bounding box center [417, 208] width 62 height 15
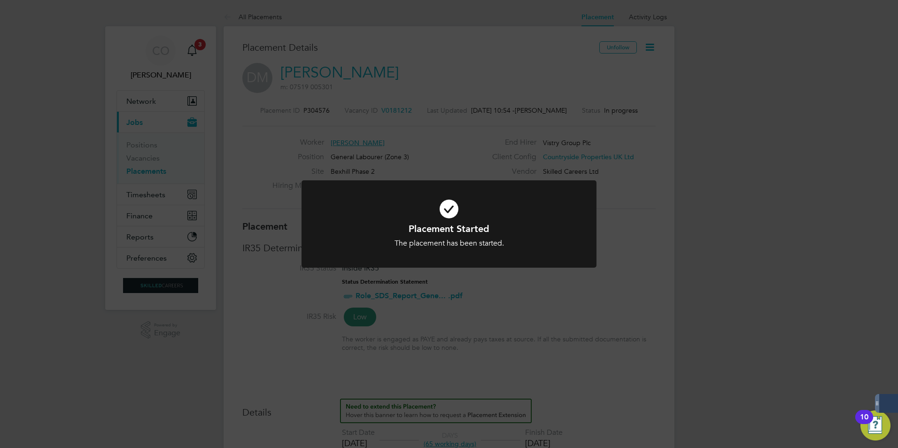
click at [634, 263] on div "Placement Started The placement has been started. Cancel Okay" at bounding box center [449, 224] width 898 height 448
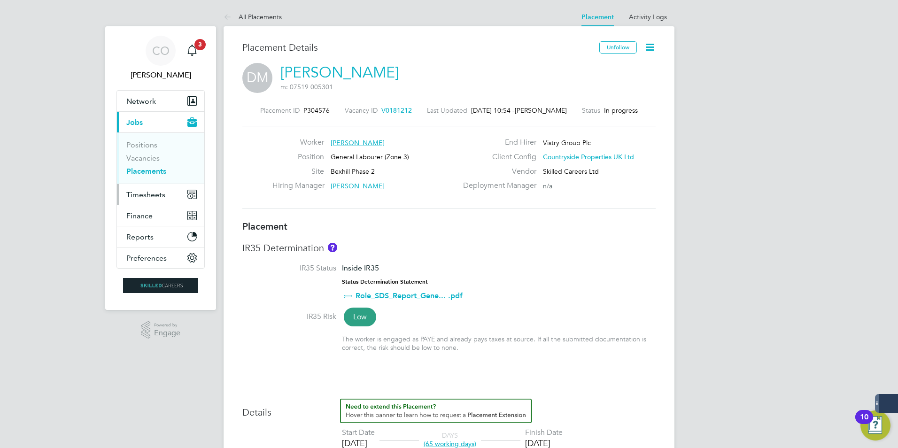
click at [159, 190] on span "Timesheets" at bounding box center [145, 194] width 39 height 9
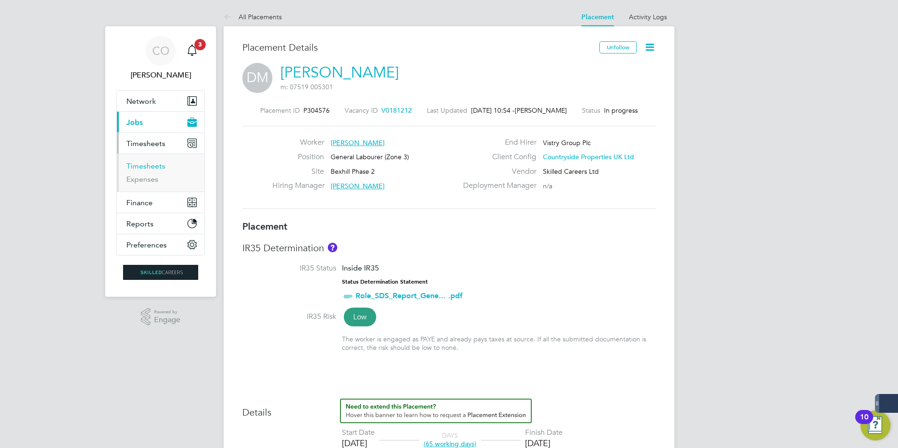
click at [143, 169] on link "Timesheets" at bounding box center [145, 166] width 39 height 9
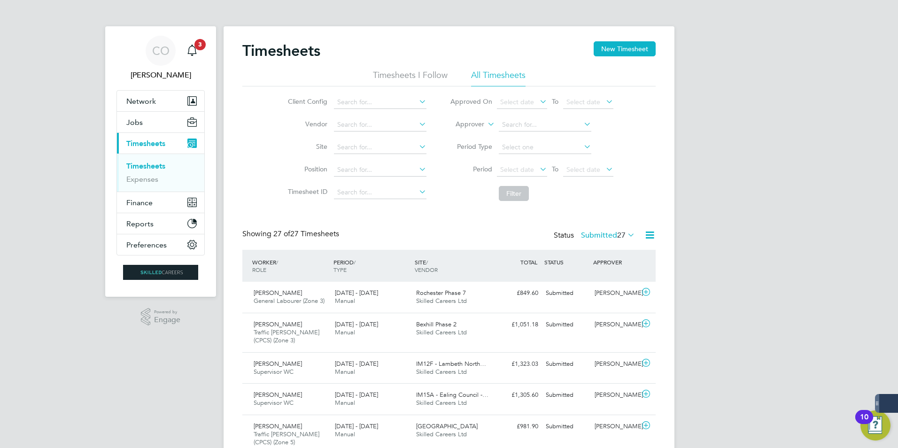
scroll to position [24, 82]
click at [351, 147] on input at bounding box center [380, 147] width 93 height 13
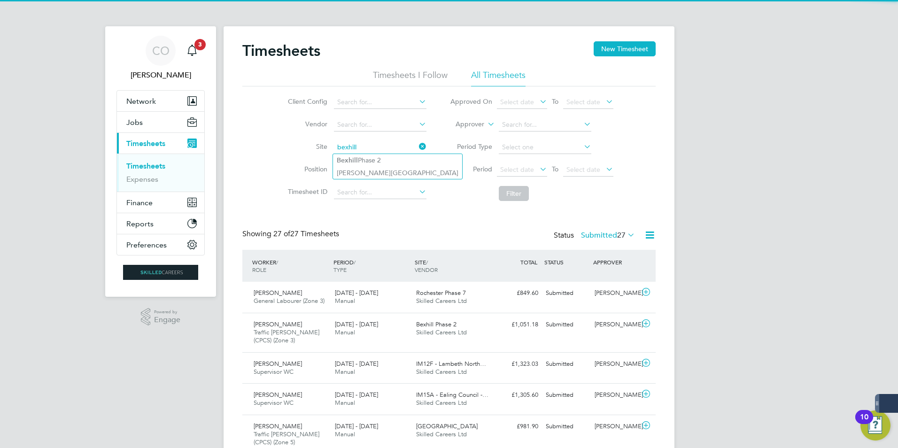
type input "bexhill"
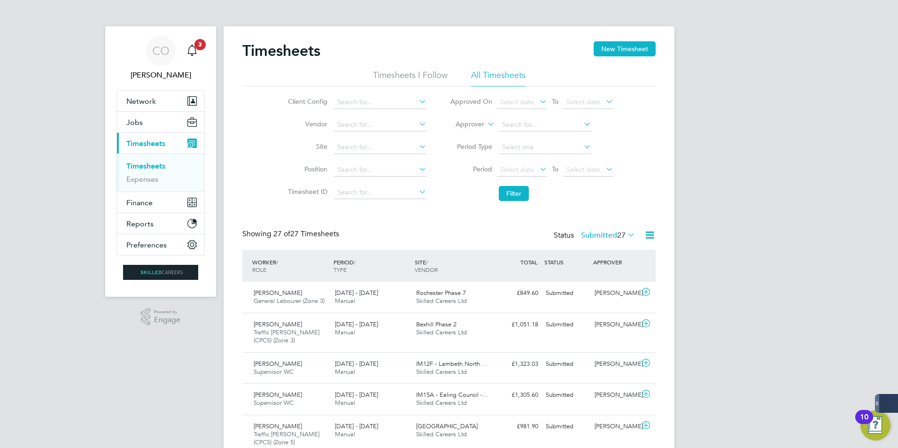
click at [368, 154] on li "Site" at bounding box center [355, 147] width 165 height 23
click at [368, 150] on input at bounding box center [380, 147] width 93 height 13
type input "Abbey Gardens - North"
click at [359, 147] on input at bounding box center [380, 147] width 93 height 13
click at [364, 156] on li "Bexhill Phase 2" at bounding box center [397, 160] width 129 height 13
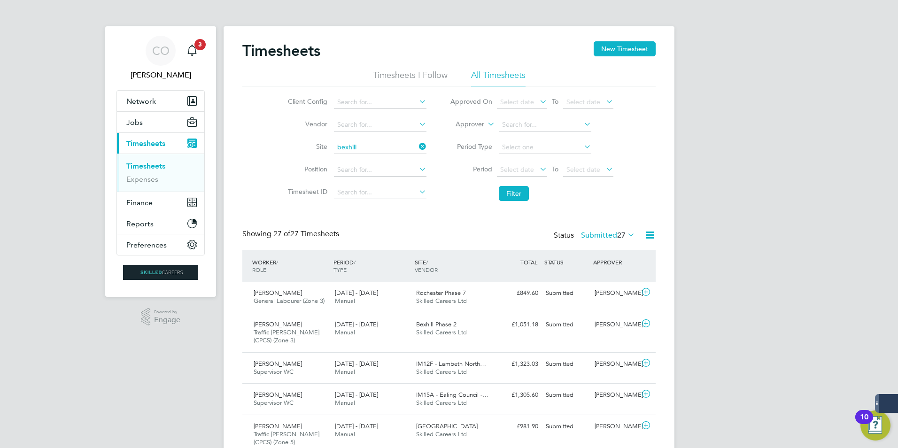
type input "Bexhill Phase 2"
drag, startPoint x: 624, startPoint y: 45, endPoint x: 619, endPoint y: 54, distance: 9.7
click at [624, 45] on button "New Timesheet" at bounding box center [625, 48] width 62 height 15
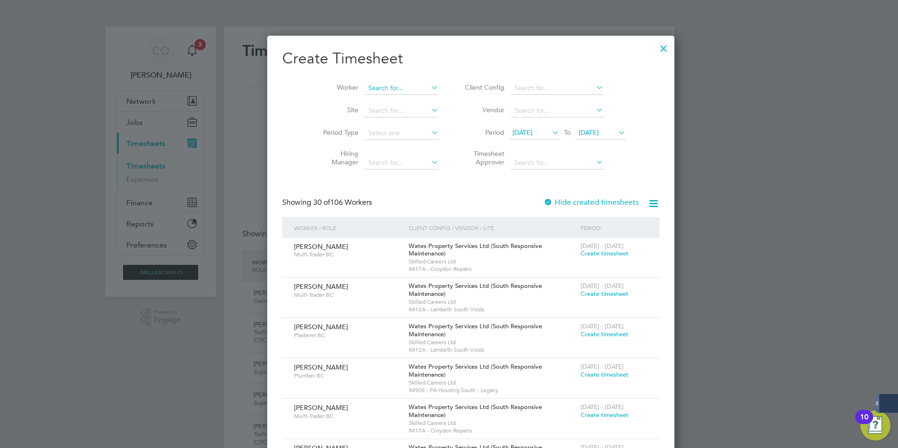
click at [367, 90] on input at bounding box center [402, 88] width 74 height 13
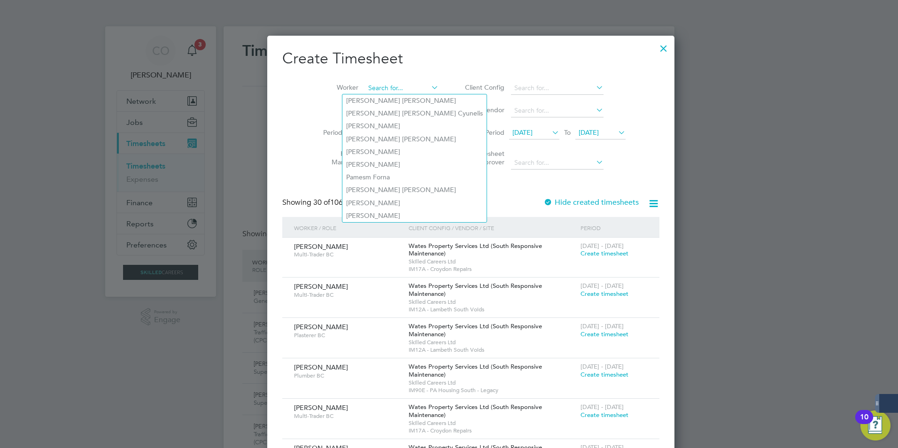
type input "g"
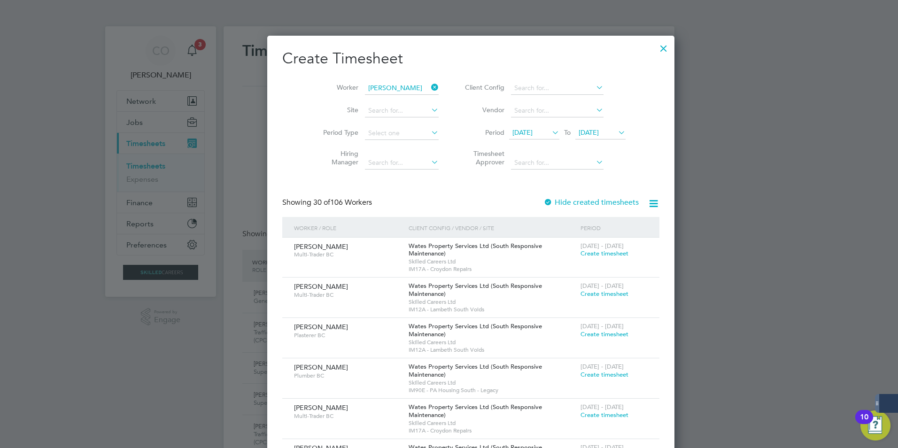
click at [379, 171] on li "Douglas Morton" at bounding box center [400, 177] width 116 height 13
type input "[PERSON_NAME]"
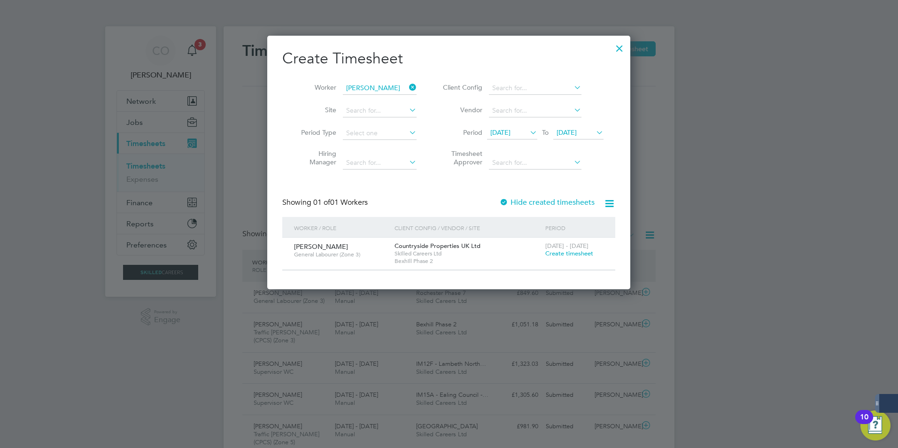
click at [567, 252] on span "Create timesheet" at bounding box center [569, 253] width 48 height 8
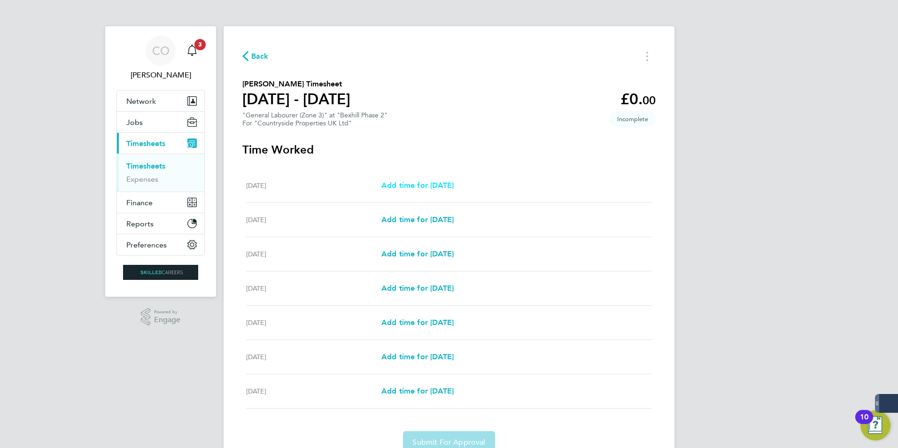
click at [452, 185] on span "Add time for Mon 22 Sep" at bounding box center [417, 185] width 72 height 9
select select "30"
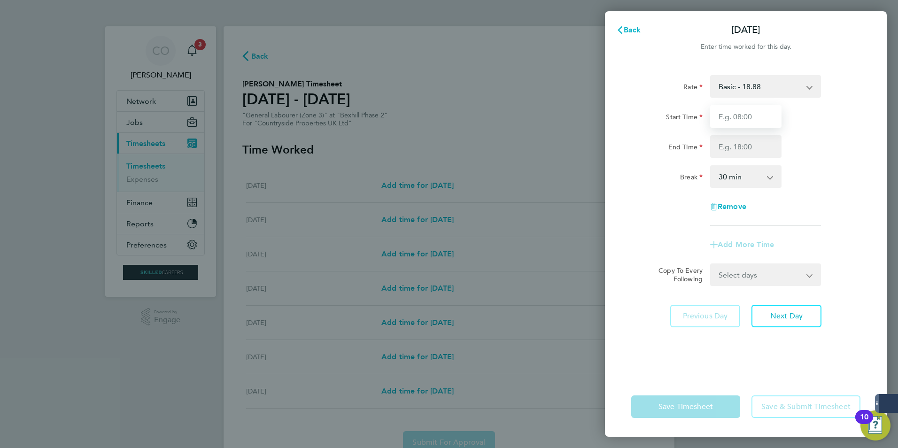
click at [736, 120] on input "Start Time" at bounding box center [745, 116] width 71 height 23
type input "07:30"
type input "17:00"
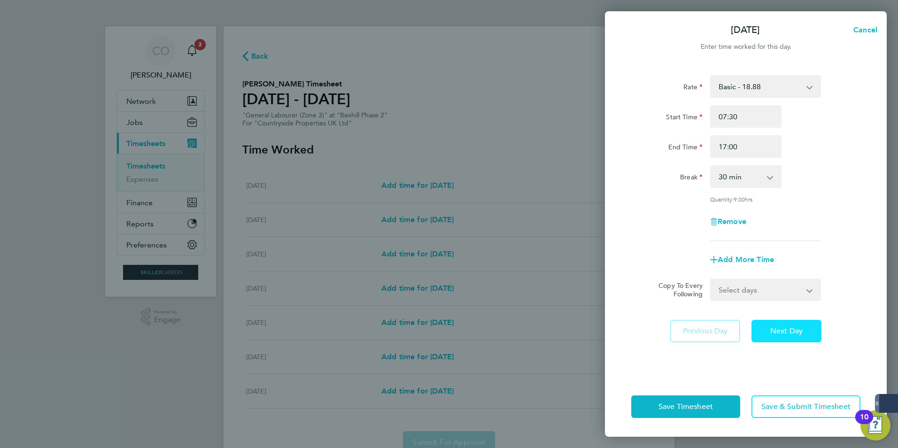
click at [780, 337] on button "Next Day" at bounding box center [786, 331] width 70 height 23
select select "30"
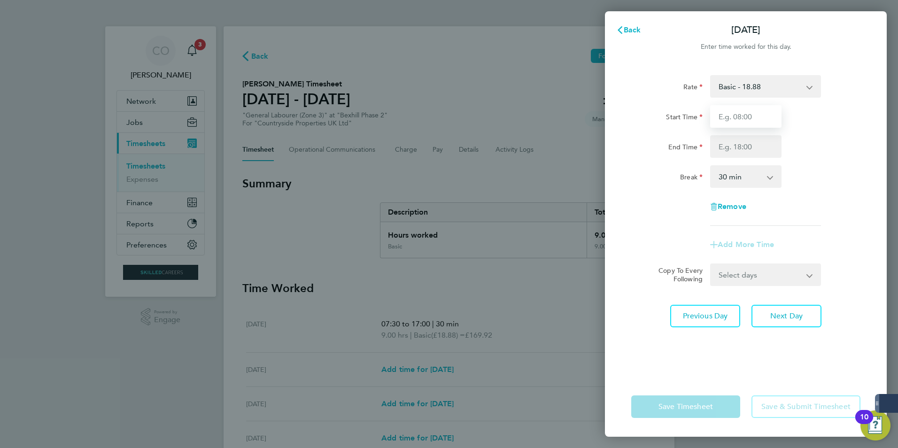
drag, startPoint x: 746, startPoint y: 113, endPoint x: 742, endPoint y: 119, distance: 7.2
click at [746, 113] on input "Start Time" at bounding box center [745, 116] width 71 height 23
type input "07:30"
type input "17:00"
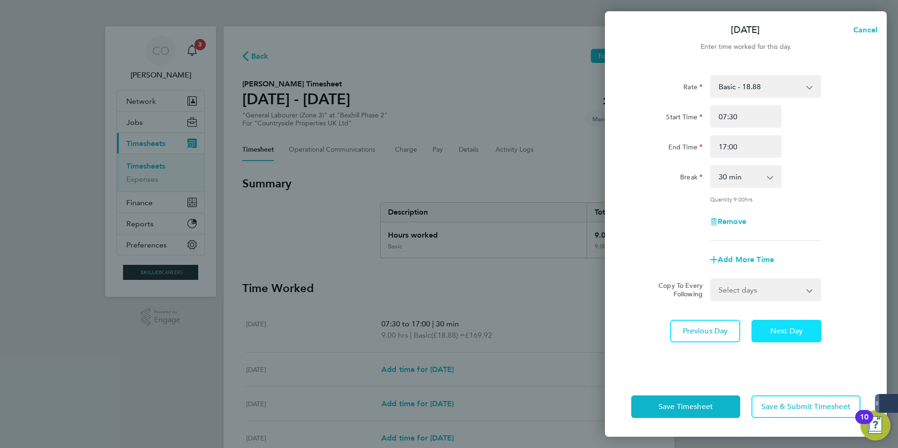
click at [784, 331] on span "Next Day" at bounding box center [786, 330] width 32 height 9
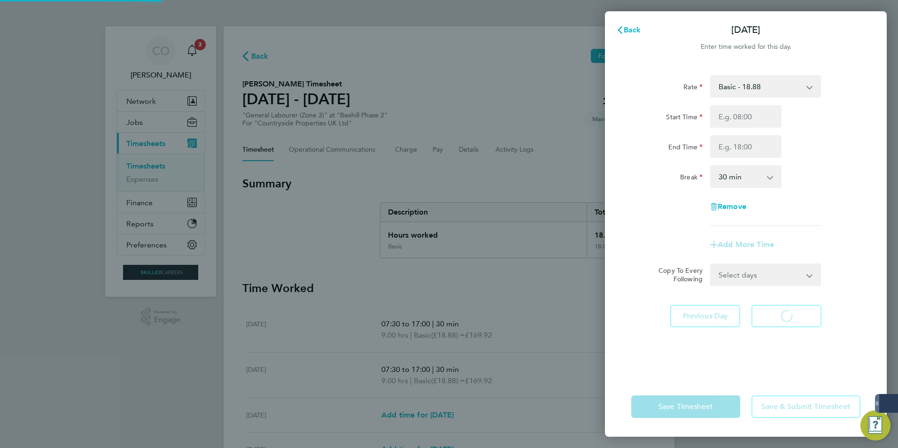
select select "30"
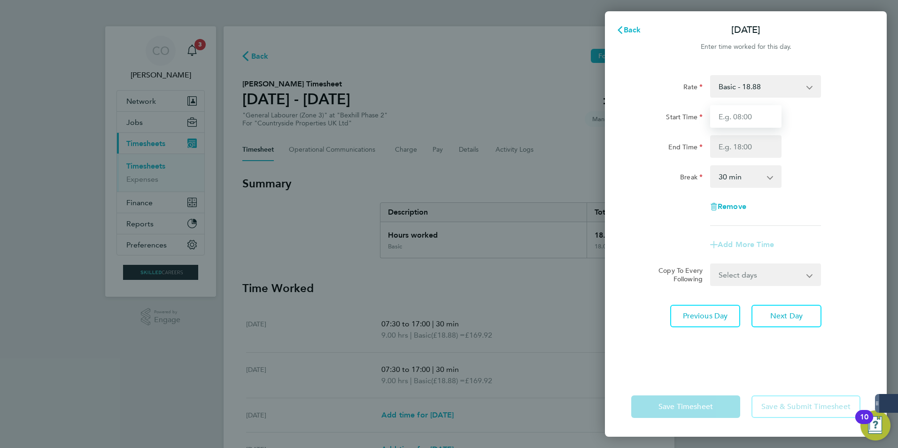
drag, startPoint x: 756, startPoint y: 112, endPoint x: 754, endPoint y: 124, distance: 11.9
click at [756, 112] on input "Start Time" at bounding box center [745, 116] width 71 height 23
type input "07:30"
type input "17:00"
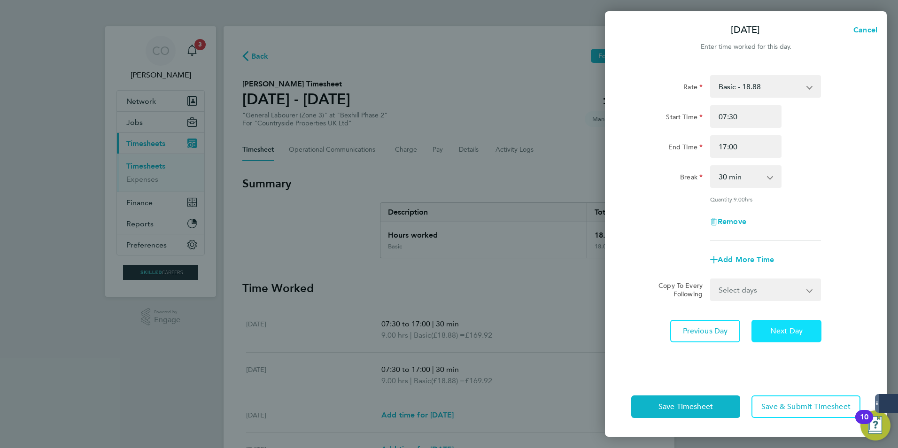
drag, startPoint x: 781, startPoint y: 329, endPoint x: 781, endPoint y: 309, distance: 20.7
click at [781, 329] on span "Next Day" at bounding box center [786, 330] width 32 height 9
select select "30"
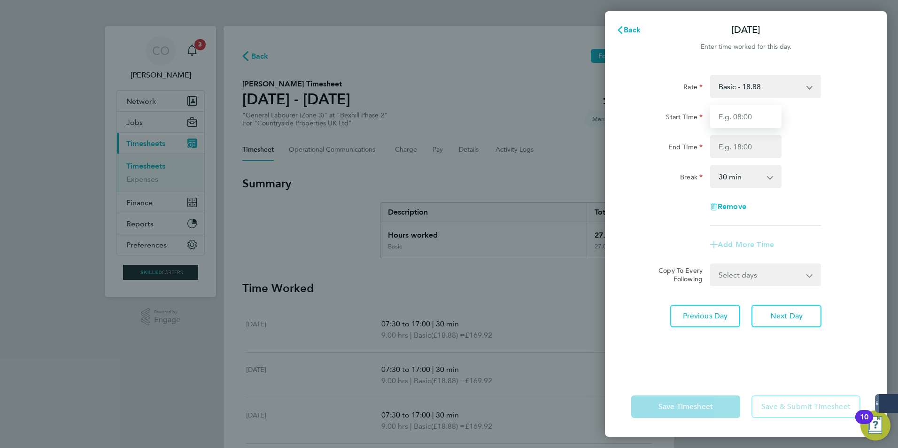
click at [745, 122] on input "Start Time" at bounding box center [745, 116] width 71 height 23
type input "07:30"
type input "17:00"
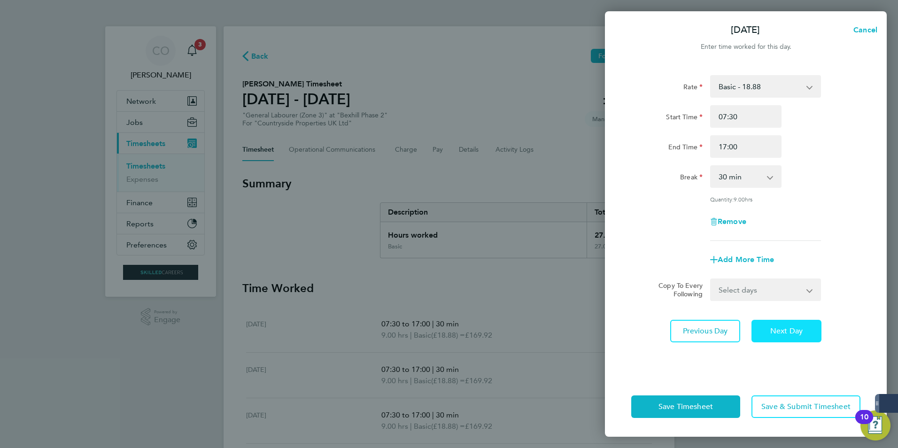
click at [783, 327] on span "Next Day" at bounding box center [786, 330] width 32 height 9
select select "30"
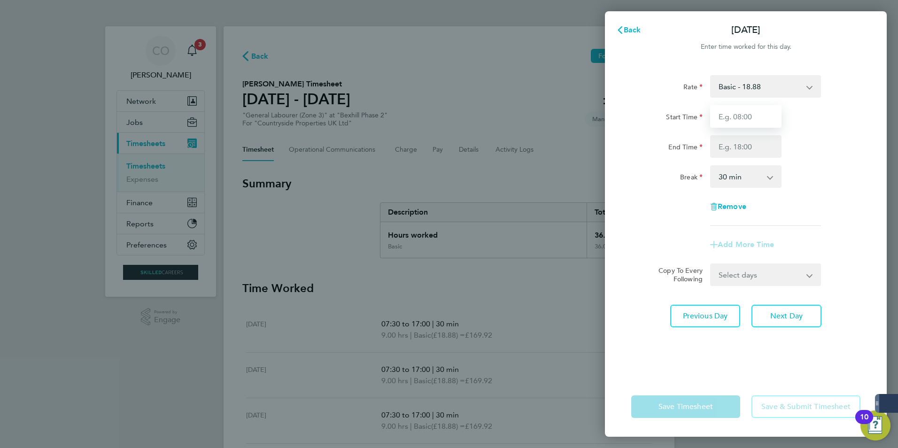
click at [758, 118] on input "Start Time" at bounding box center [745, 116] width 71 height 23
type input "07:30"
type input "17:00"
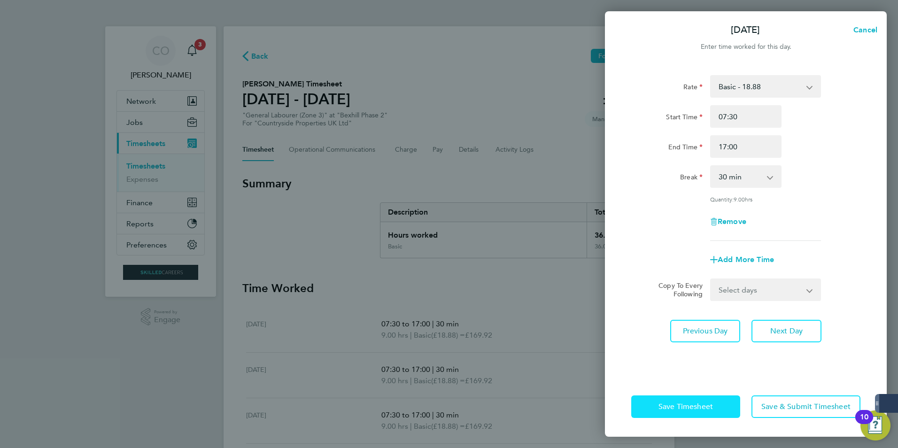
click at [701, 411] on button "Save Timesheet" at bounding box center [685, 406] width 109 height 23
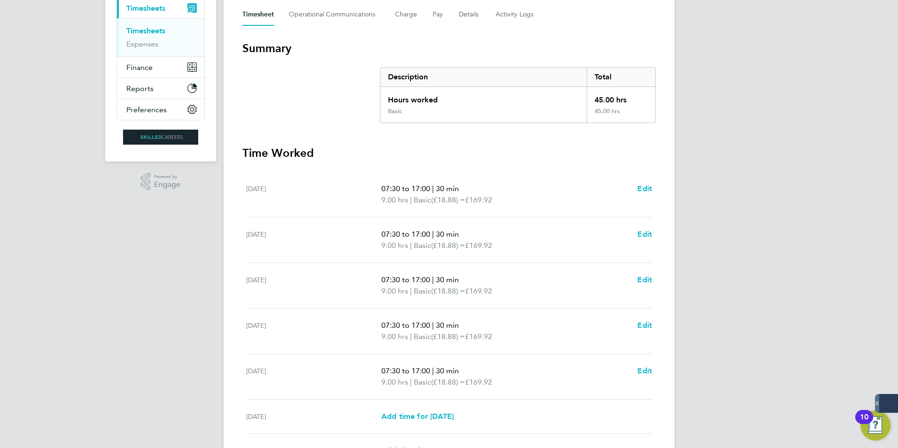
scroll to position [238, 0]
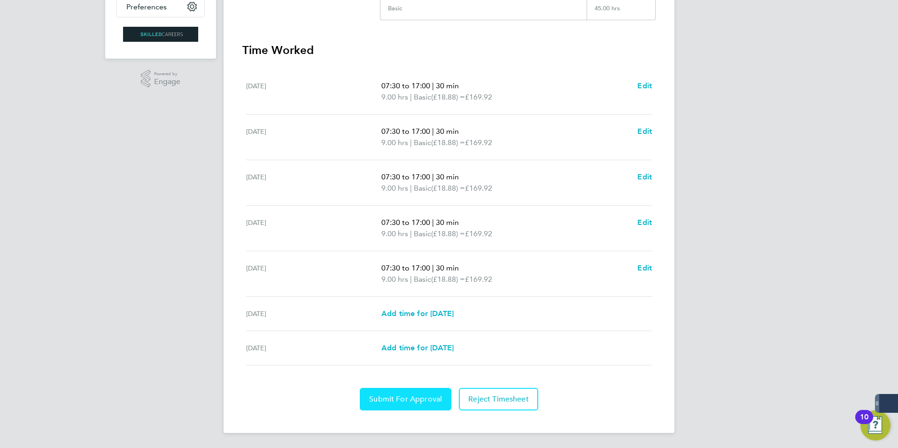
click at [431, 402] on span "Submit For Approval" at bounding box center [405, 398] width 73 height 9
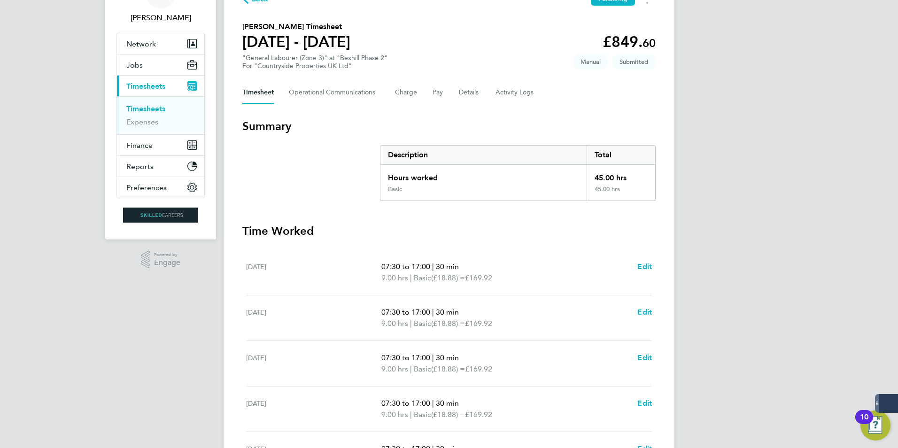
scroll to position [0, 0]
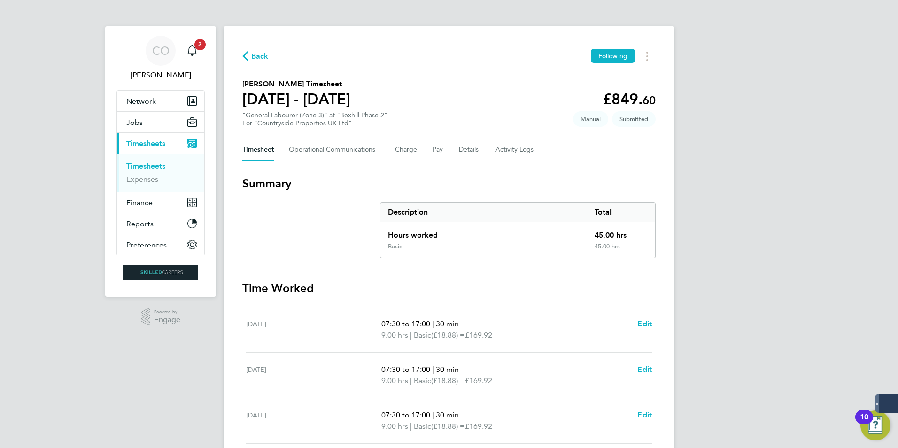
click at [258, 56] on span "Back" at bounding box center [259, 56] width 17 height 11
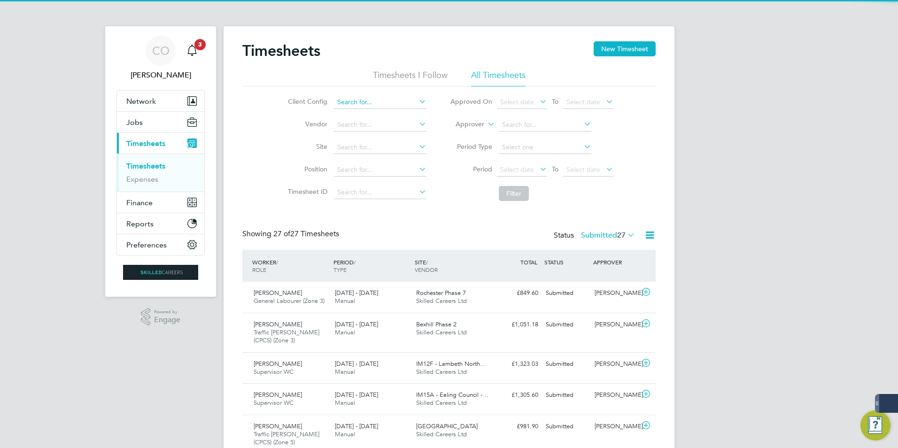
scroll to position [24, 82]
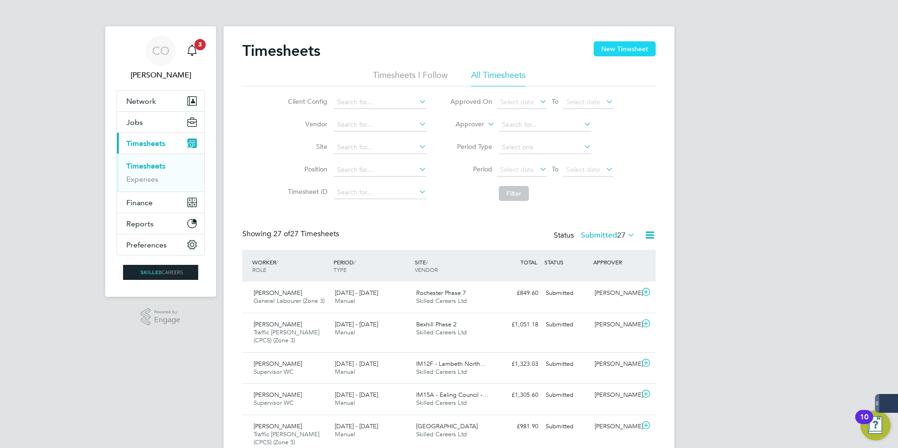
click at [635, 48] on button "New Timesheet" at bounding box center [625, 48] width 62 height 15
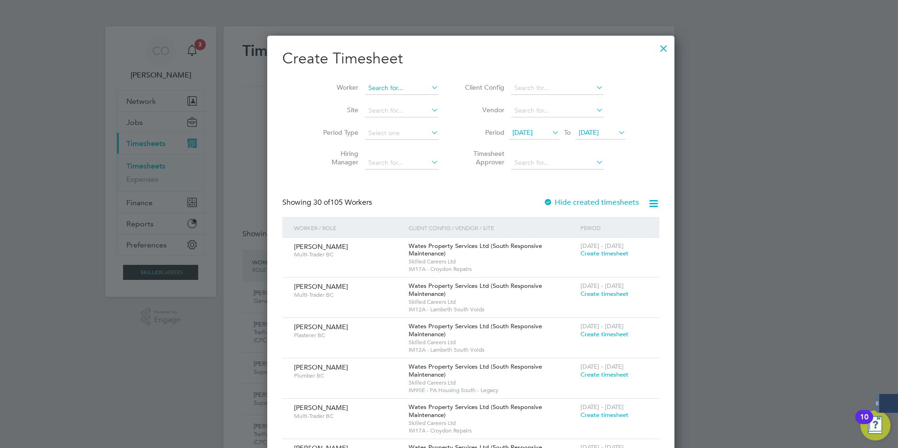
click at [366, 89] on input at bounding box center [402, 88] width 74 height 13
click at [402, 111] on b "Steve" at bounding box center [429, 113] width 54 height 8
type input "Martin Stevens"
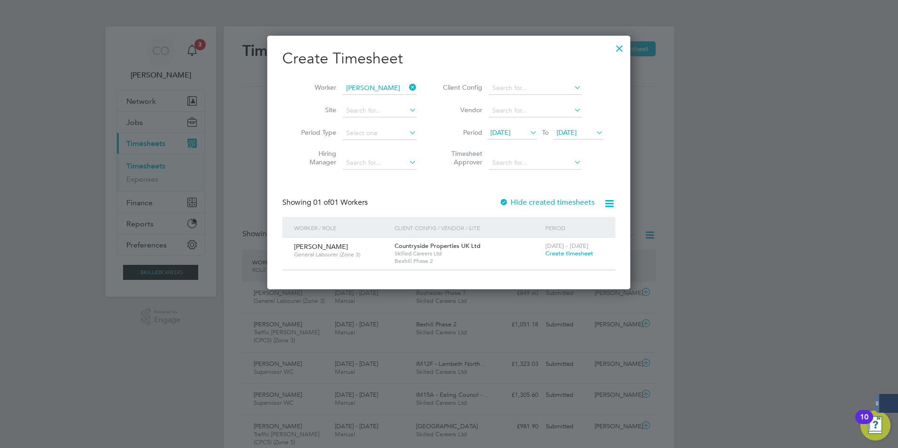
click at [567, 253] on span "Create timesheet" at bounding box center [569, 253] width 48 height 8
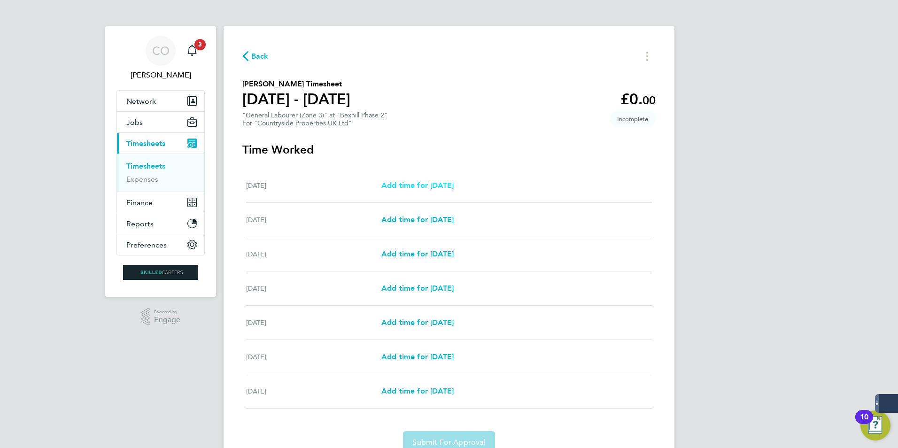
click at [412, 184] on span "Add time for Mon 22 Sep" at bounding box center [417, 185] width 72 height 9
select select "30"
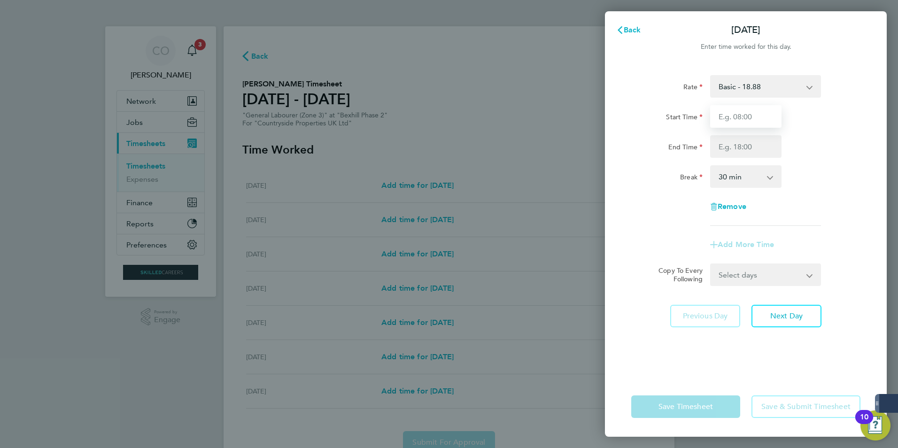
click at [732, 119] on input "Start Time" at bounding box center [745, 116] width 71 height 23
type input "07:30"
type input "17:00"
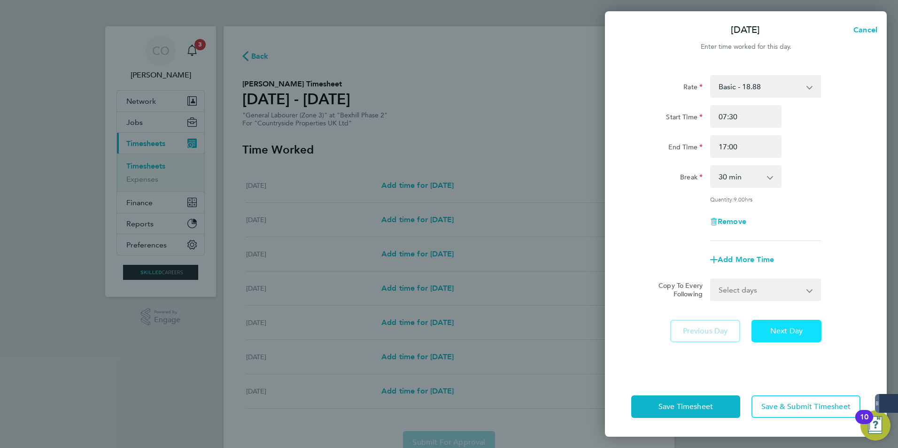
click at [782, 326] on span "Next Day" at bounding box center [786, 330] width 32 height 9
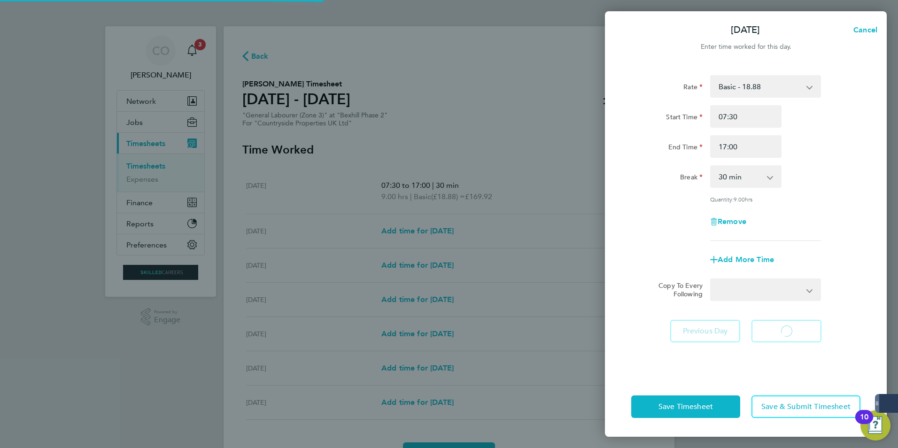
select select "30"
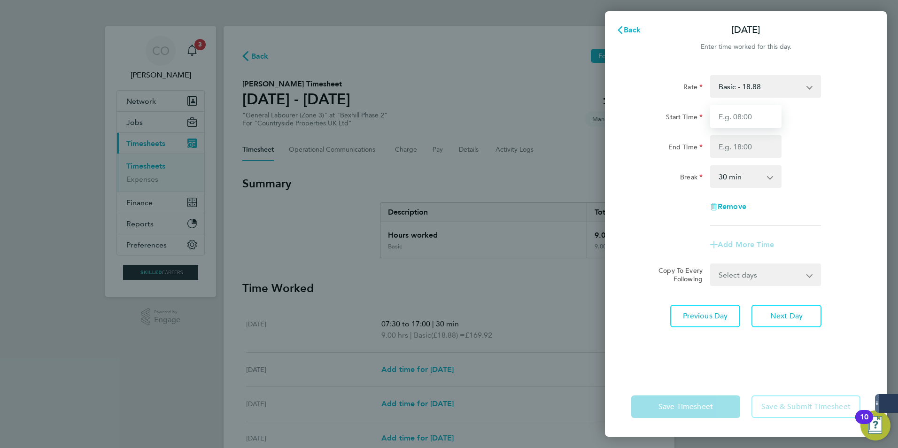
click at [755, 120] on input "Start Time" at bounding box center [745, 116] width 71 height 23
type input "07:30"
type input "17:00"
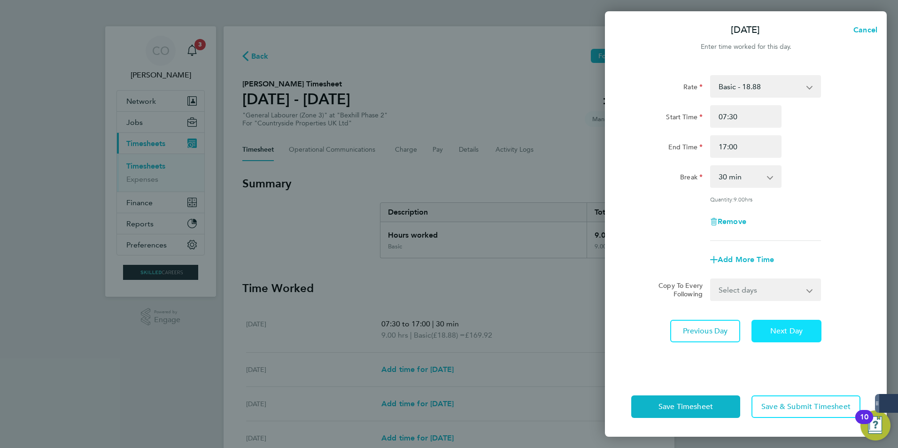
click at [786, 331] on span "Next Day" at bounding box center [786, 330] width 32 height 9
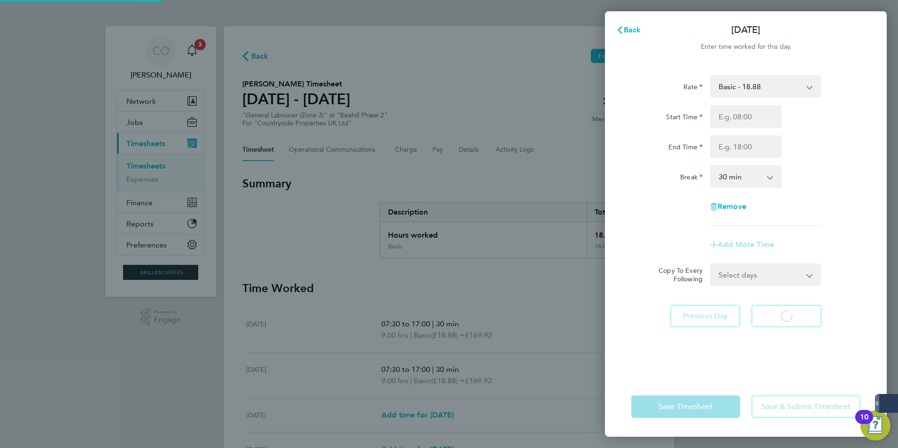
select select "30"
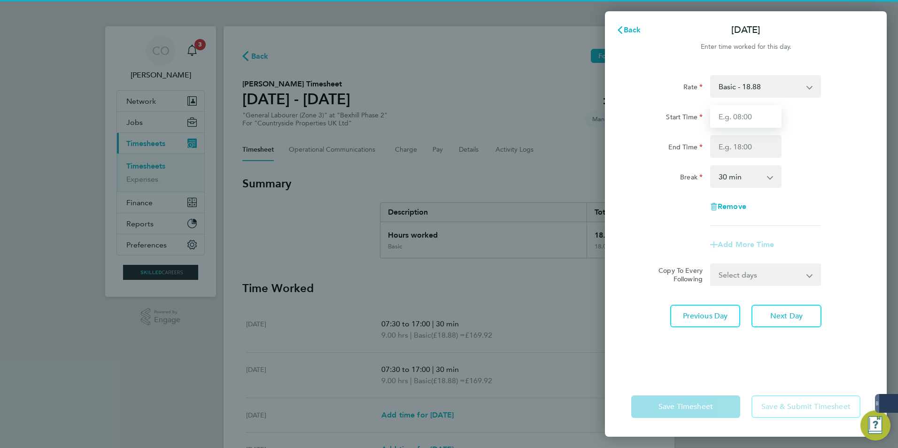
click at [732, 124] on input "Start Time" at bounding box center [745, 116] width 71 height 23
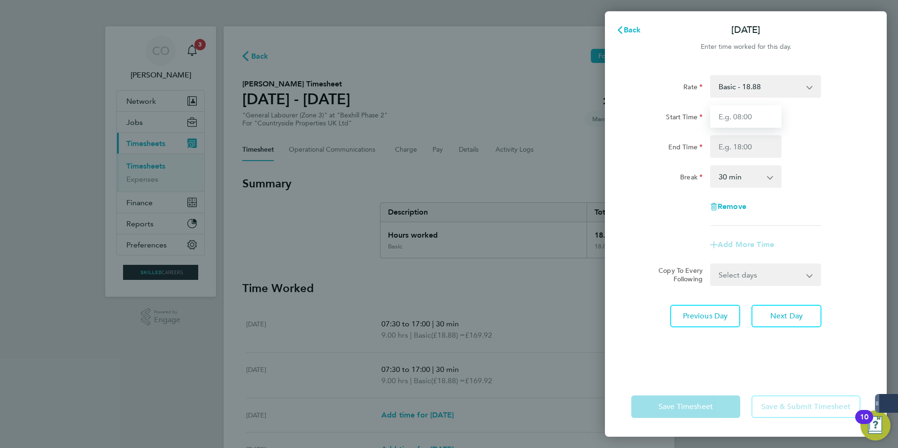
type input "07:30"
type input "17:00"
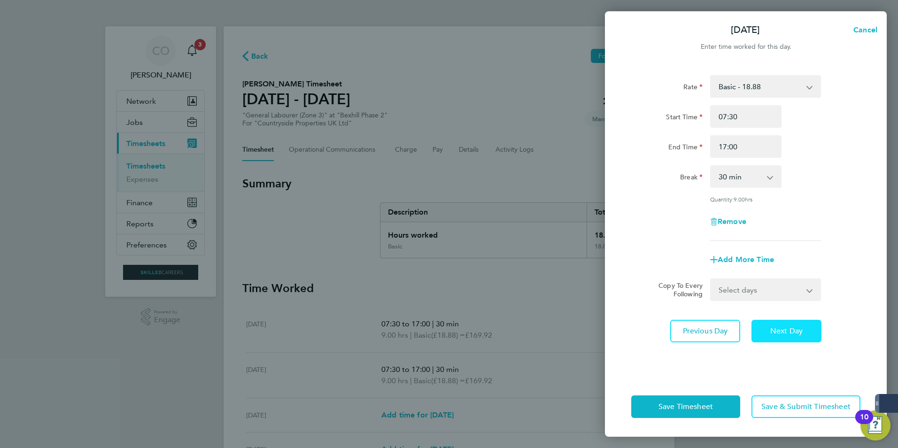
click at [780, 334] on span "Next Day" at bounding box center [786, 330] width 32 height 9
select select "30"
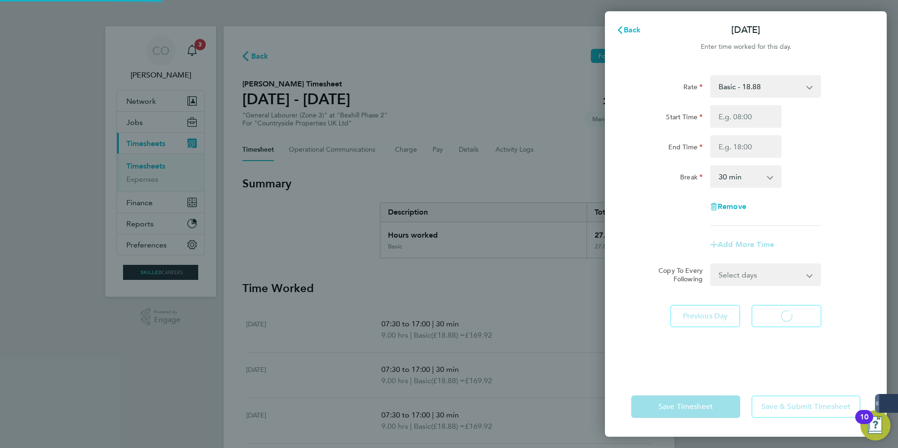
select select "30"
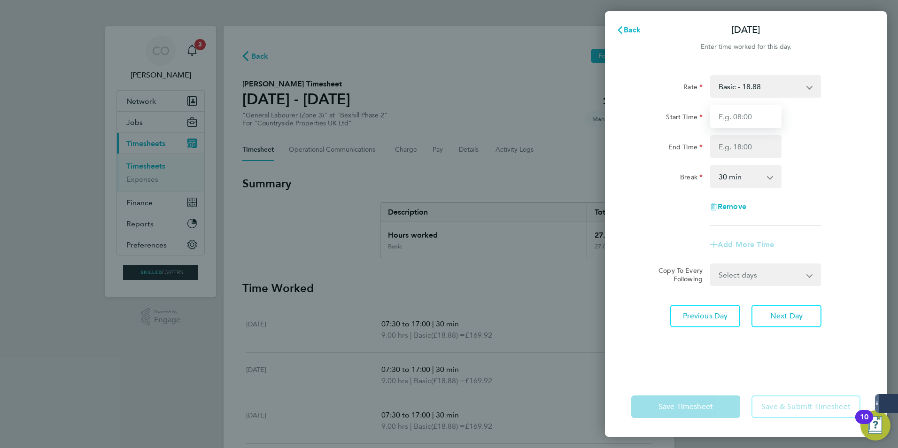
click at [726, 111] on input "Start Time" at bounding box center [745, 116] width 71 height 23
type input "07:30"
type input "17:00"
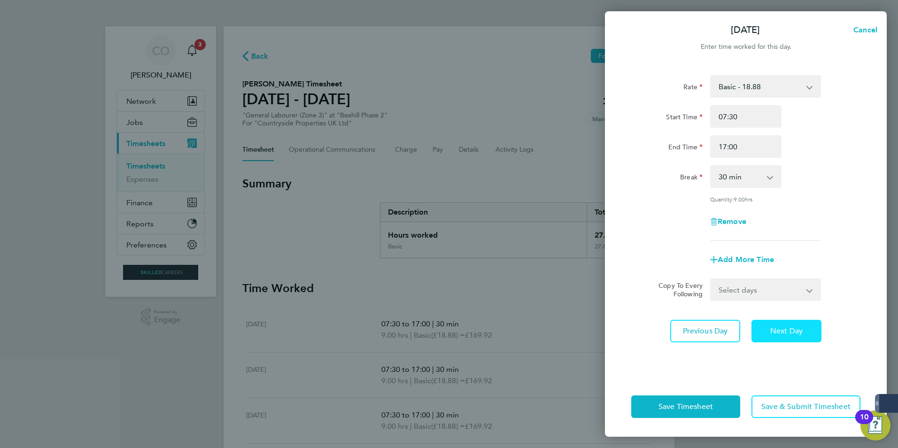
drag, startPoint x: 782, startPoint y: 330, endPoint x: 766, endPoint y: 289, distance: 43.9
click at [782, 331] on span "Next Day" at bounding box center [786, 330] width 32 height 9
select select "30"
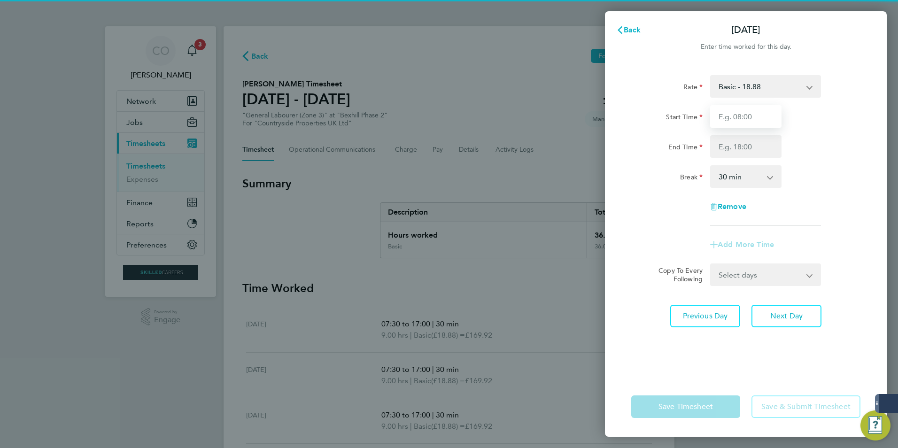
click at [736, 117] on input "Start Time" at bounding box center [745, 116] width 71 height 23
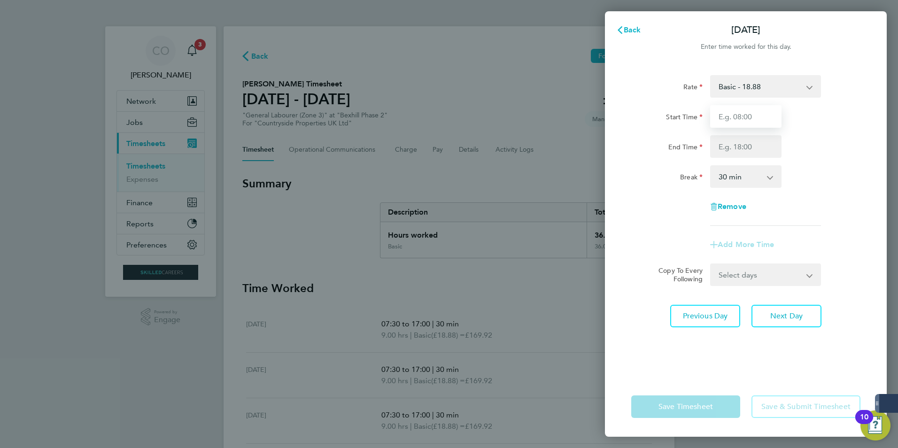
type input "07:30"
type input "17:00"
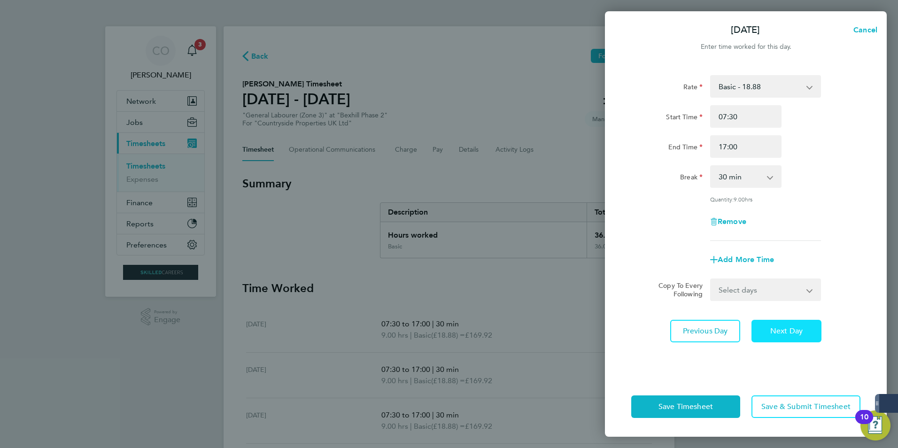
click at [796, 334] on span "Next Day" at bounding box center [786, 330] width 32 height 9
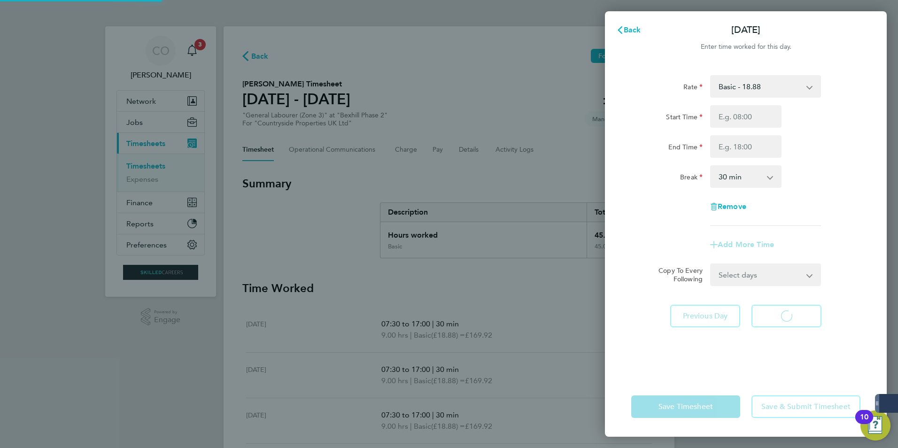
select select "30"
click at [635, 32] on span "Back" at bounding box center [632, 29] width 17 height 9
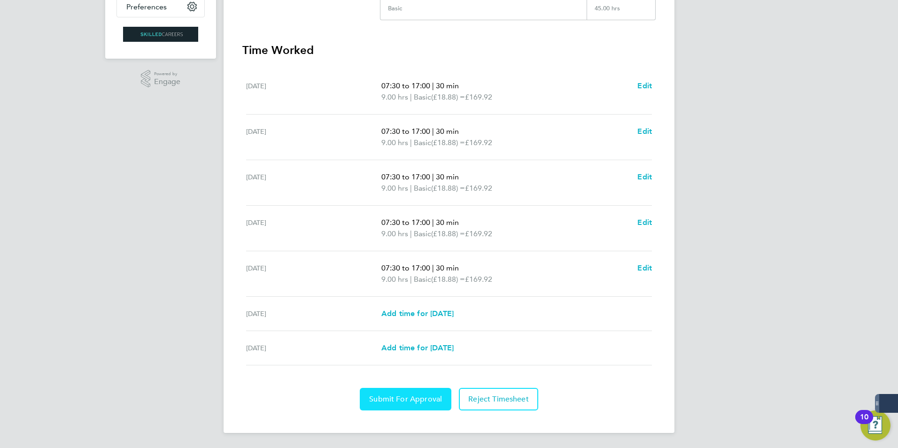
click at [425, 397] on span "Submit For Approval" at bounding box center [405, 398] width 73 height 9
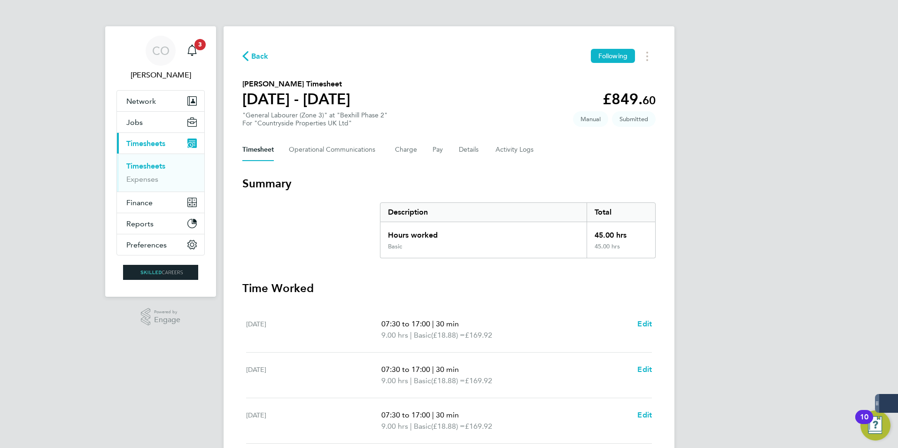
click at [153, 147] on span "Timesheets" at bounding box center [145, 143] width 39 height 9
click at [135, 168] on link "Timesheets" at bounding box center [145, 166] width 39 height 9
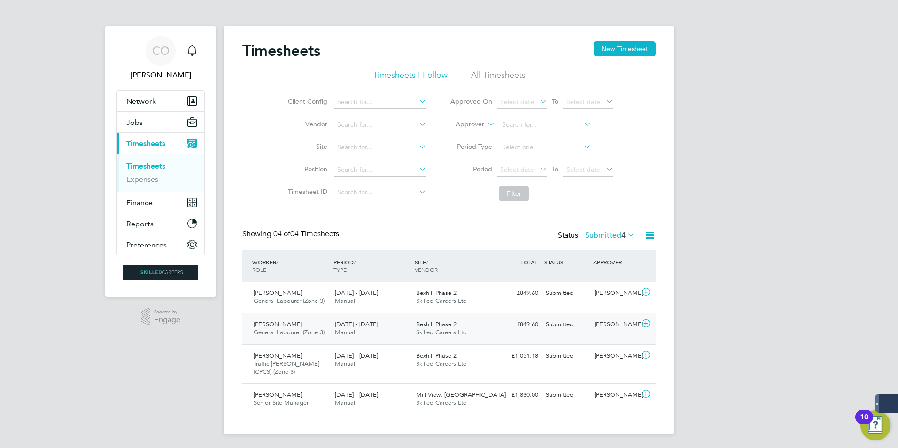
click at [276, 327] on span "[PERSON_NAME]" at bounding box center [278, 324] width 48 height 8
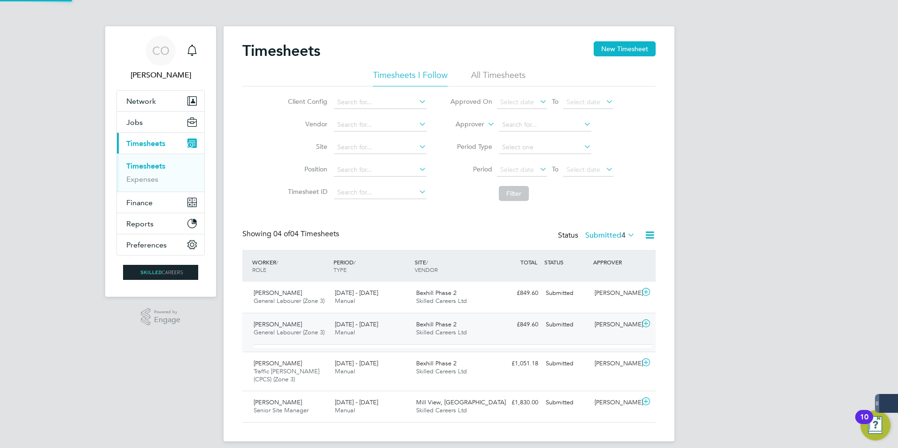
scroll to position [16, 92]
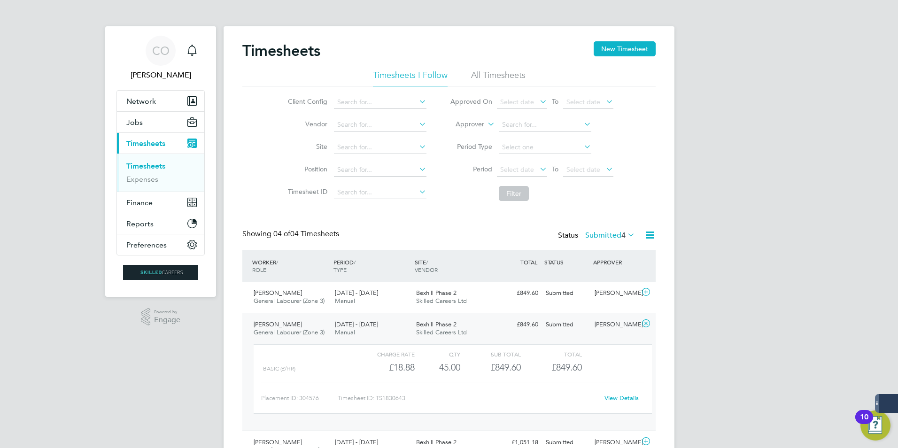
click at [615, 395] on link "View Details" at bounding box center [621, 398] width 34 height 8
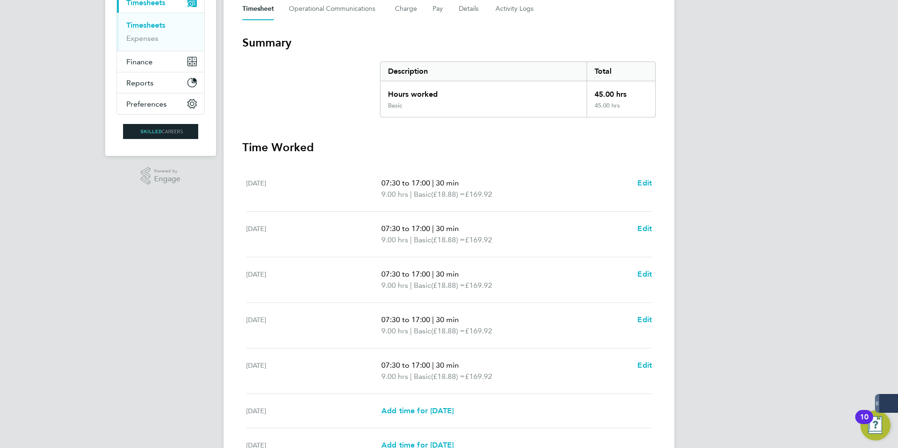
scroll to position [188, 0]
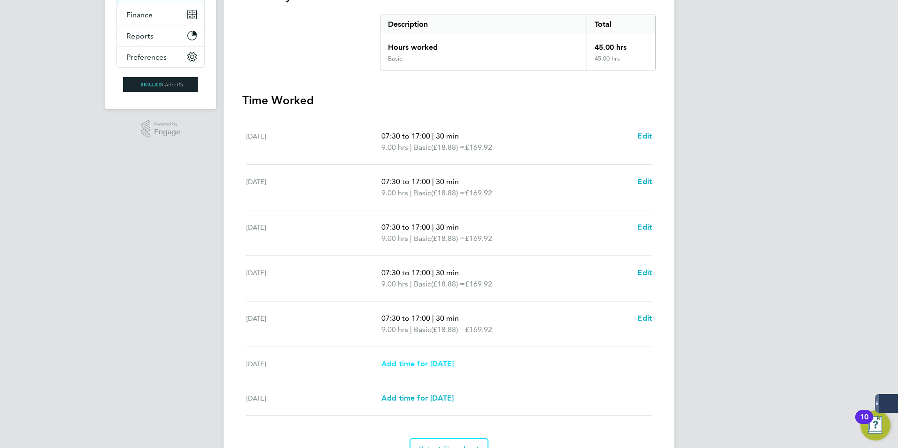
click at [439, 366] on span "Add time for [DATE]" at bounding box center [417, 363] width 72 height 9
select select "30"
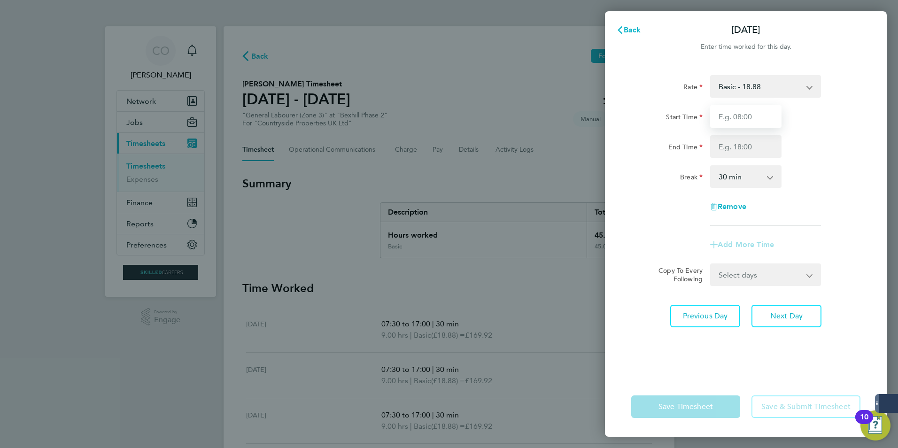
click at [744, 115] on input "Start Time" at bounding box center [745, 116] width 71 height 23
type input "08:00"
click at [768, 151] on input "End Time" at bounding box center [745, 146] width 71 height 23
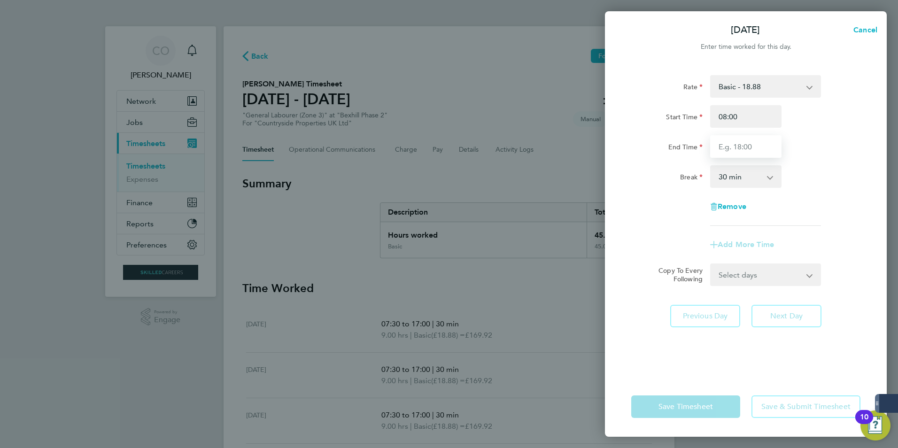
type input "2"
type input "03:30"
click at [868, 232] on div "Rate Basic - 18.88 Start Time 08:00 End Time 03:30 Break 0 min 15 min 30 min 45…" at bounding box center [746, 220] width 282 height 313
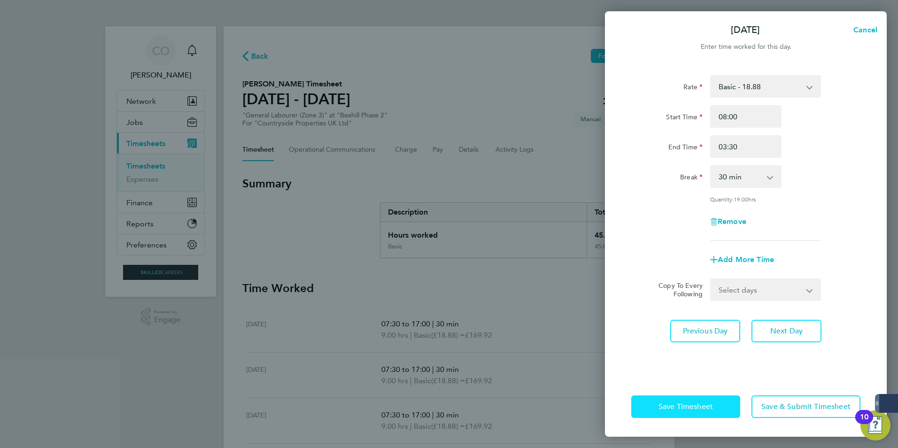
click at [716, 403] on button "Save Timesheet" at bounding box center [685, 406] width 109 height 23
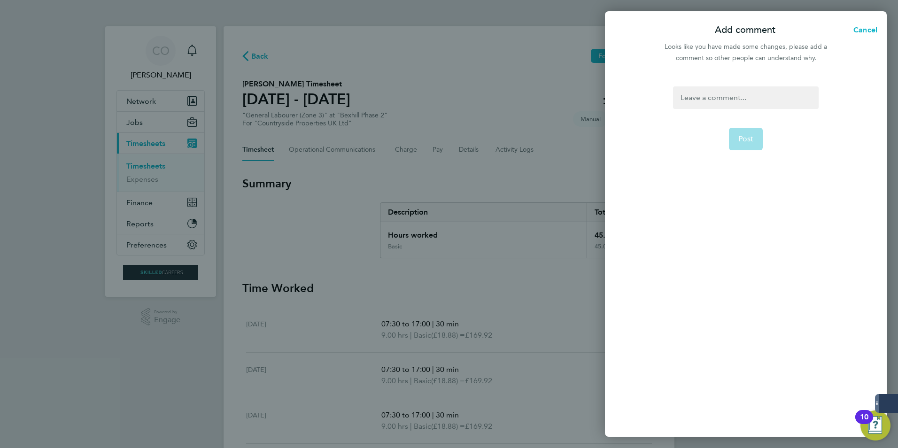
click at [739, 106] on div at bounding box center [745, 97] width 145 height 23
click at [748, 141] on span "Post" at bounding box center [745, 138] width 15 height 9
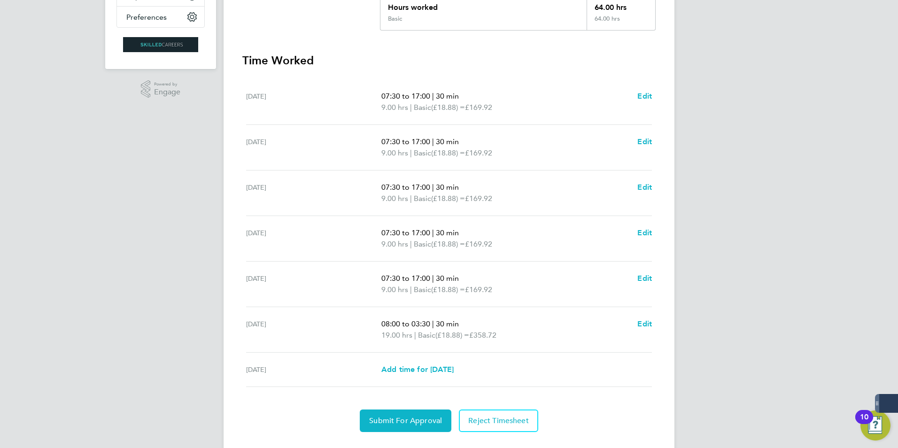
scroll to position [235, 0]
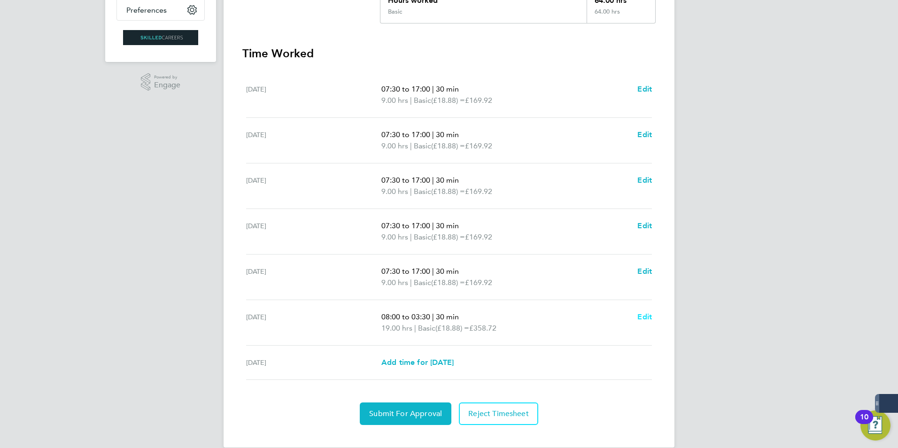
click at [639, 320] on span "Edit" at bounding box center [644, 316] width 15 height 9
select select "30"
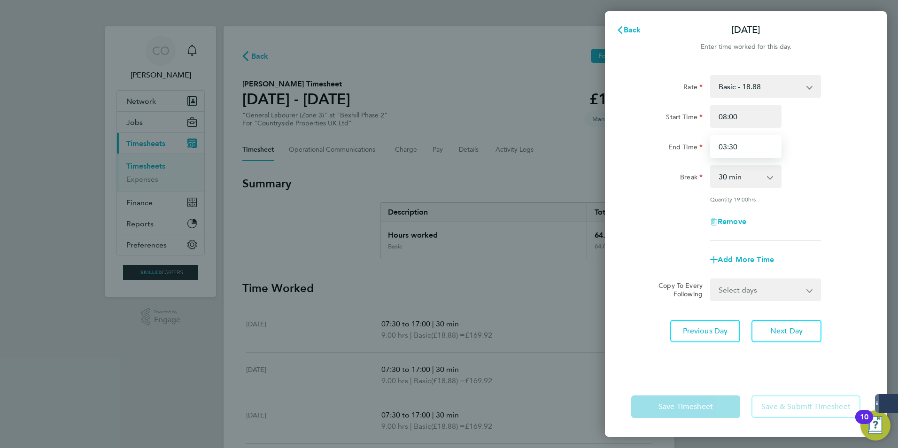
click at [750, 147] on input "03:30" at bounding box center [745, 146] width 71 height 23
drag, startPoint x: 725, startPoint y: 146, endPoint x: 803, endPoint y: 121, distance: 81.4
click at [726, 146] on input "03:30" at bounding box center [745, 146] width 71 height 23
type input "15:30"
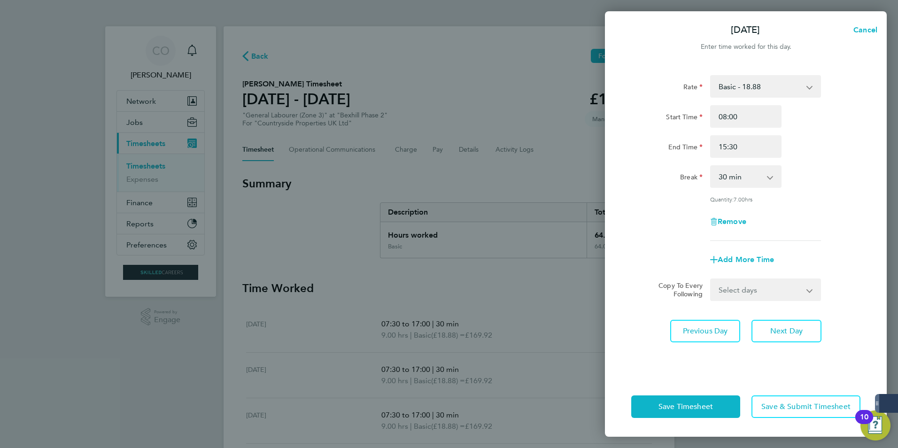
click at [787, 364] on div "Rate Basic - 18.88 Start Time 08:00 End Time 15:30 Break 0 min 15 min 30 min 45…" at bounding box center [746, 220] width 282 height 313
click at [686, 409] on span "Save Timesheet" at bounding box center [685, 406] width 54 height 9
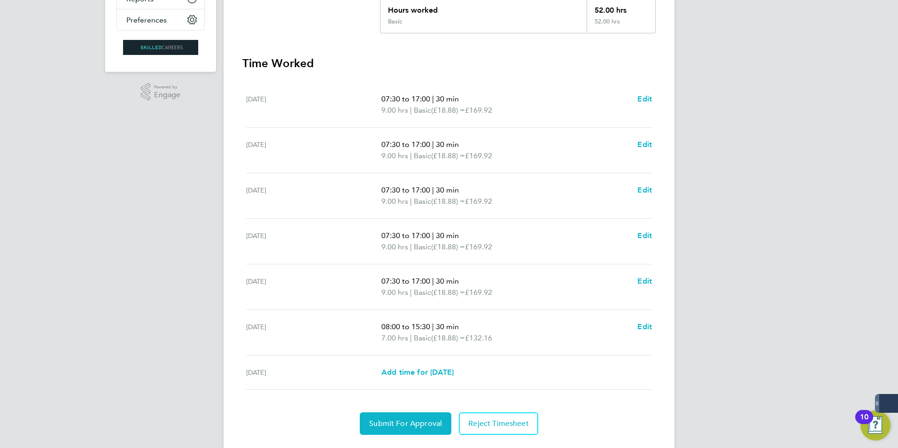
scroll to position [235, 0]
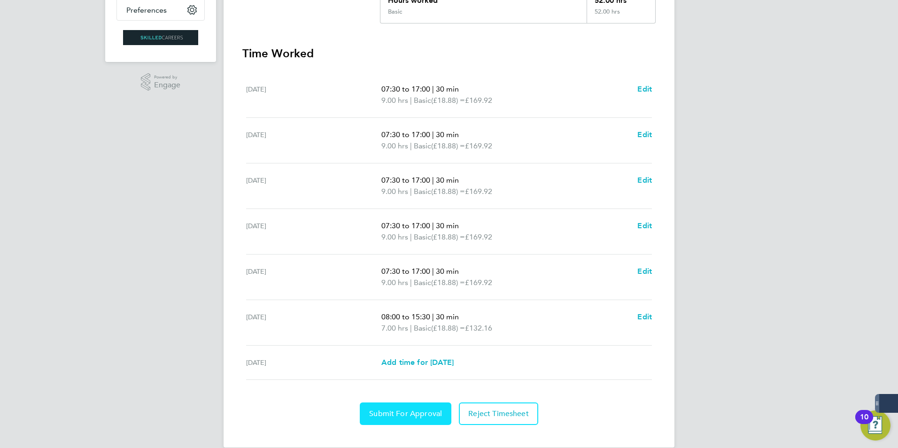
click at [405, 413] on span "Submit For Approval" at bounding box center [405, 413] width 73 height 9
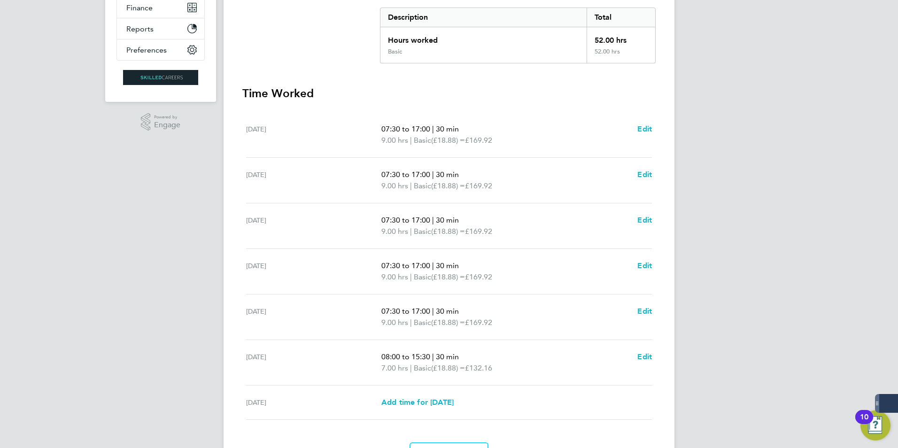
scroll to position [0, 0]
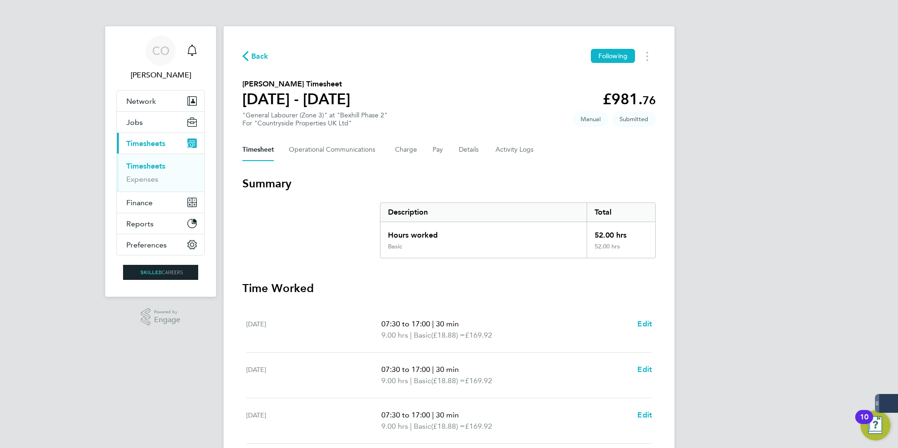
click at [150, 165] on link "Timesheets" at bounding box center [145, 166] width 39 height 9
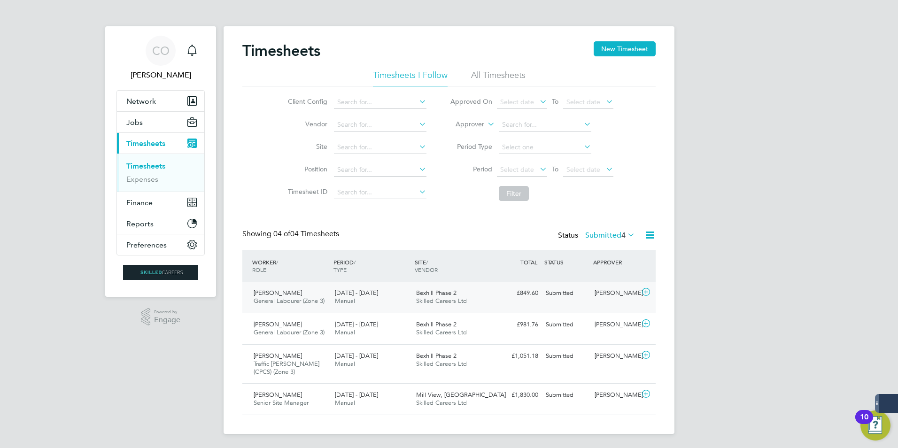
click at [278, 293] on span "Martin Stevens" at bounding box center [278, 293] width 48 height 8
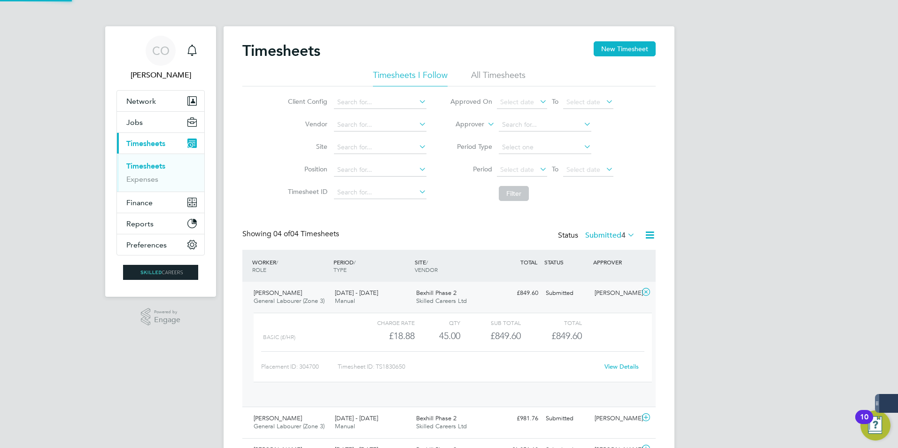
scroll to position [16, 92]
click at [624, 366] on link "View Details" at bounding box center [621, 367] width 34 height 8
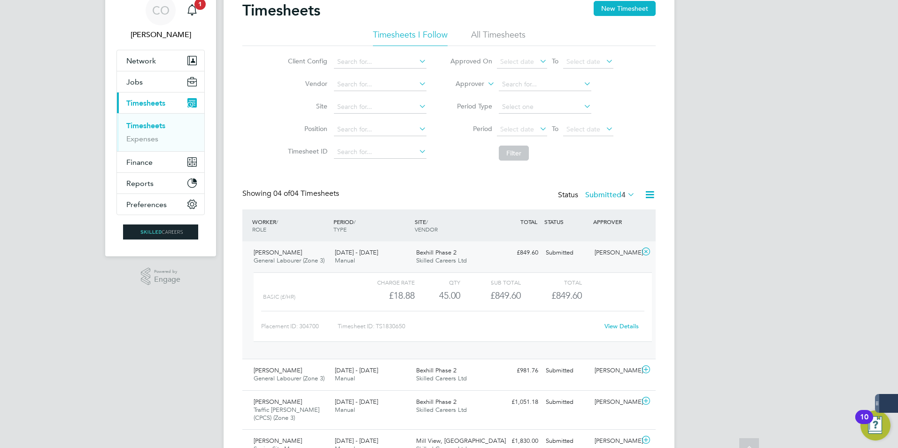
scroll to position [0, 0]
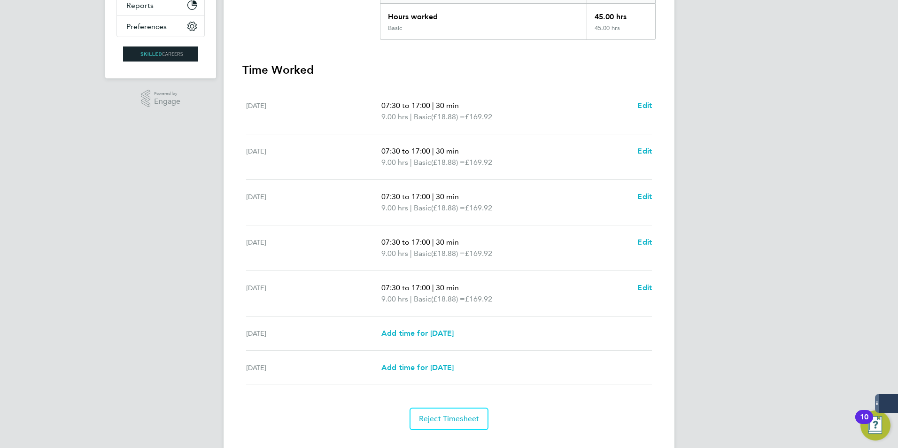
scroll to position [235, 0]
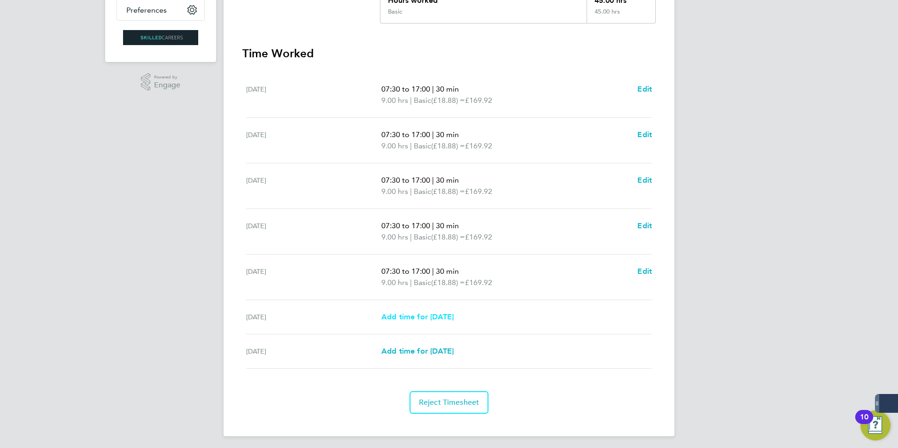
click at [442, 321] on link "Add time for [DATE]" at bounding box center [417, 316] width 72 height 11
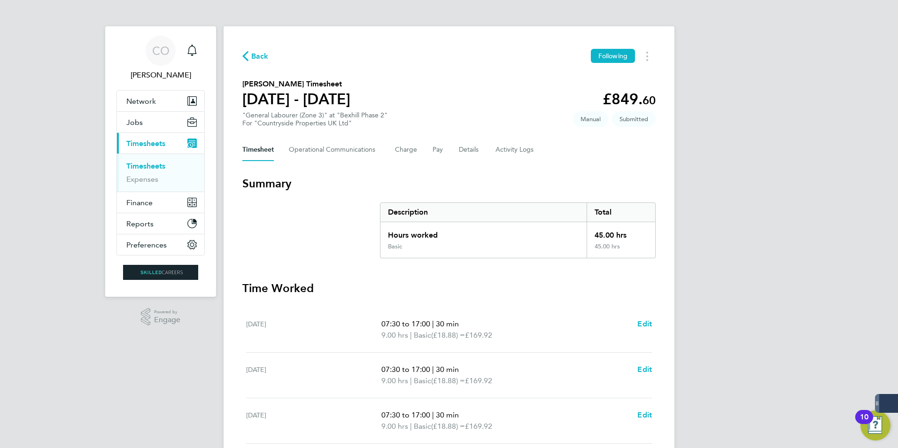
select select "30"
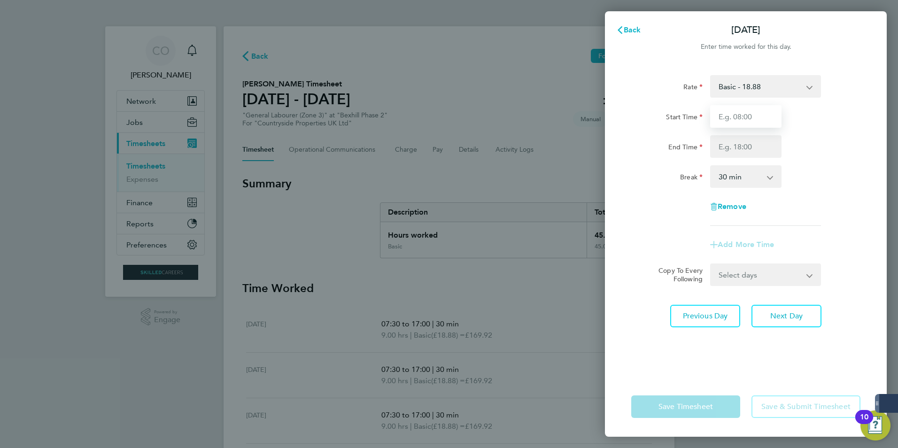
drag, startPoint x: 740, startPoint y: 120, endPoint x: 746, endPoint y: 119, distance: 5.7
click at [740, 119] on input "Start Time" at bounding box center [745, 116] width 71 height 23
type input "08:00"
type input "15:30"
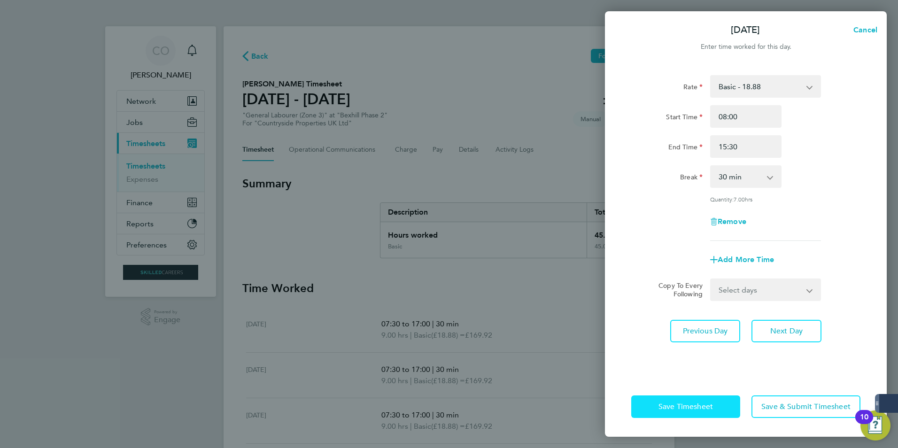
click at [693, 400] on button "Save Timesheet" at bounding box center [685, 406] width 109 height 23
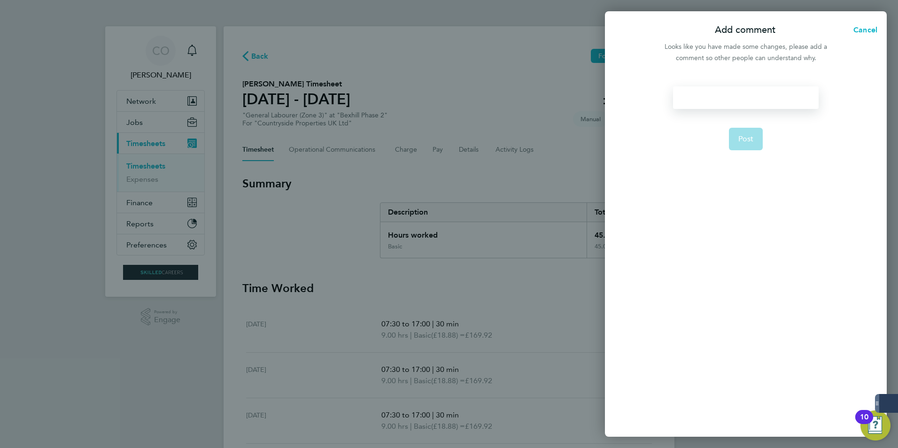
click at [720, 89] on div at bounding box center [745, 97] width 145 height 23
click at [752, 140] on span "Post" at bounding box center [745, 138] width 15 height 9
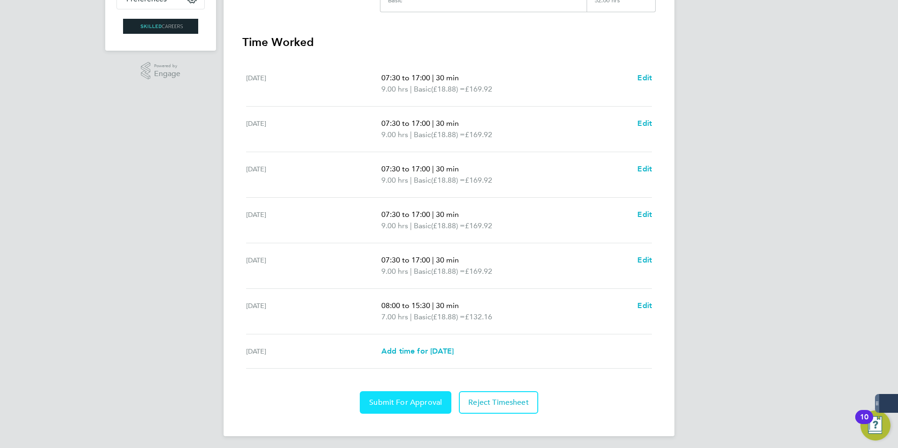
scroll to position [249, 0]
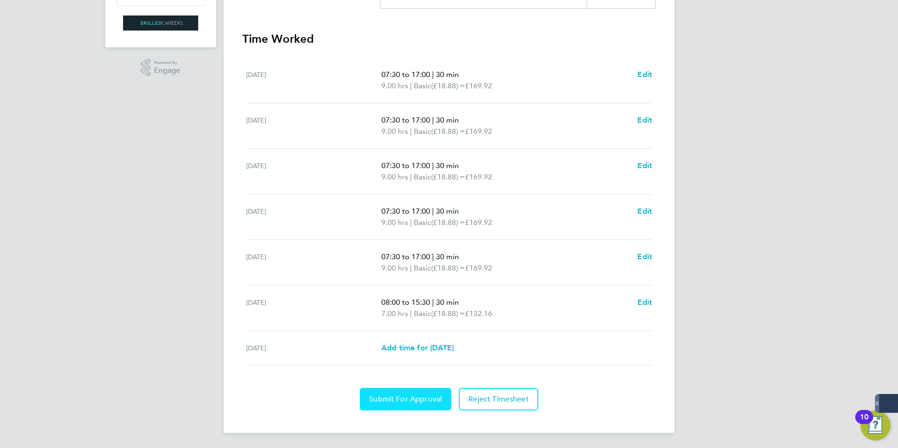
click at [416, 403] on span "Submit For Approval" at bounding box center [405, 398] width 73 height 9
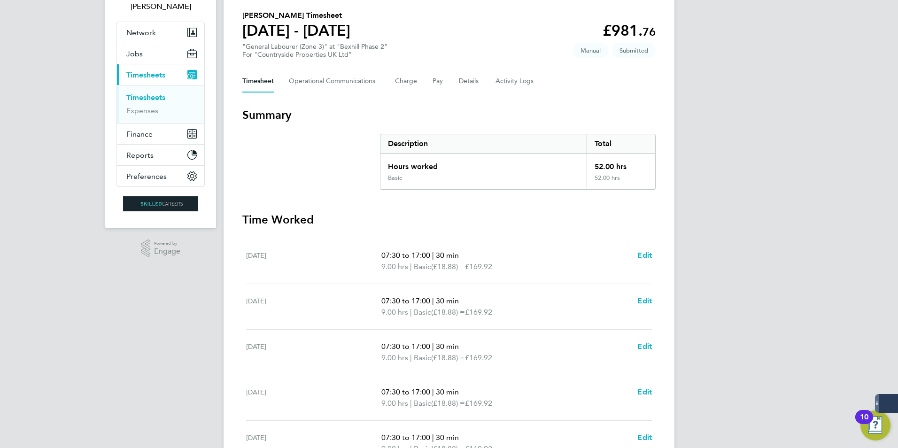
scroll to position [0, 0]
